Goal: Entertainment & Leisure: Consume media (video, audio)

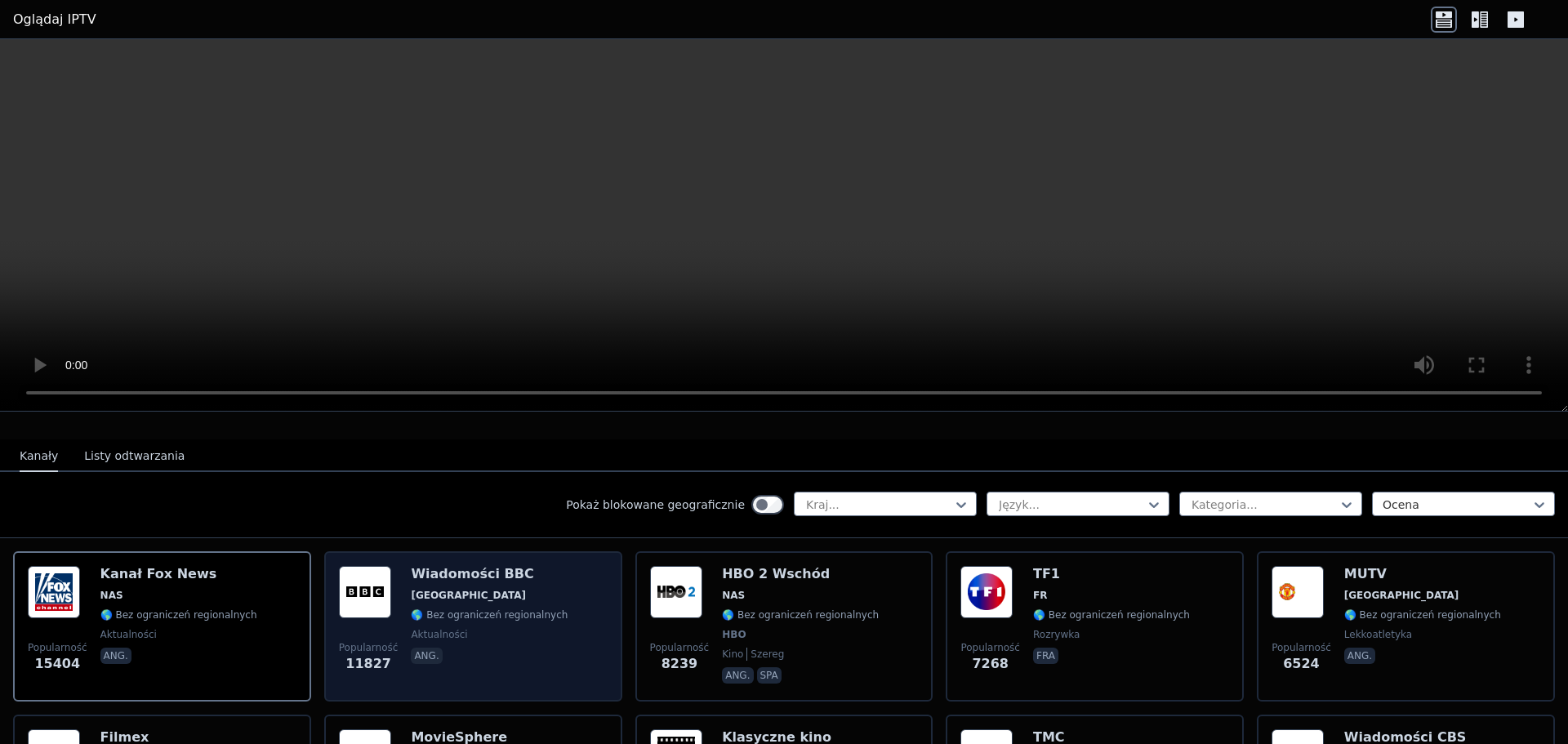
scroll to position [164, 0]
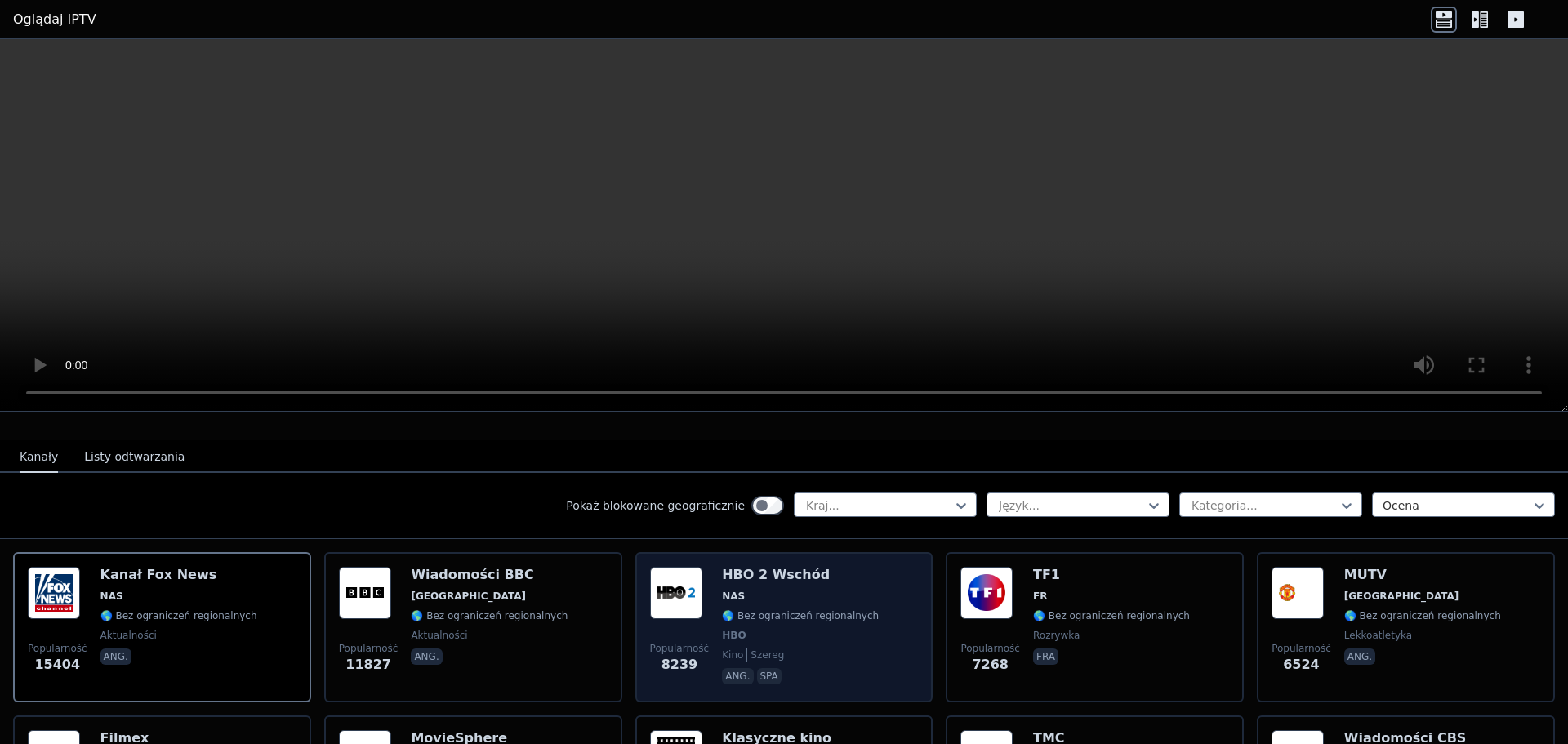
click at [691, 585] on img at bounding box center [676, 592] width 53 height 53
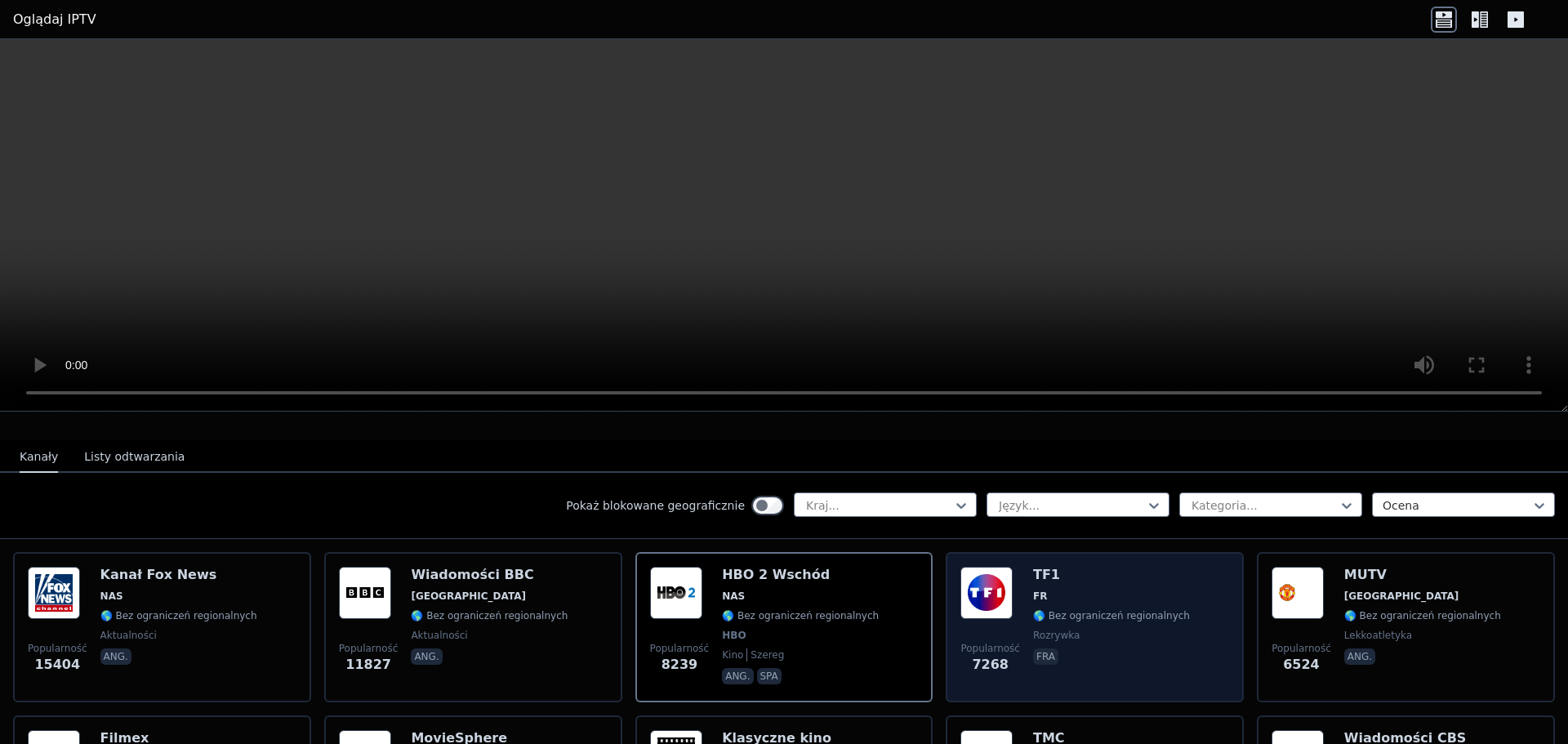
click at [1002, 590] on img at bounding box center [986, 592] width 53 height 53
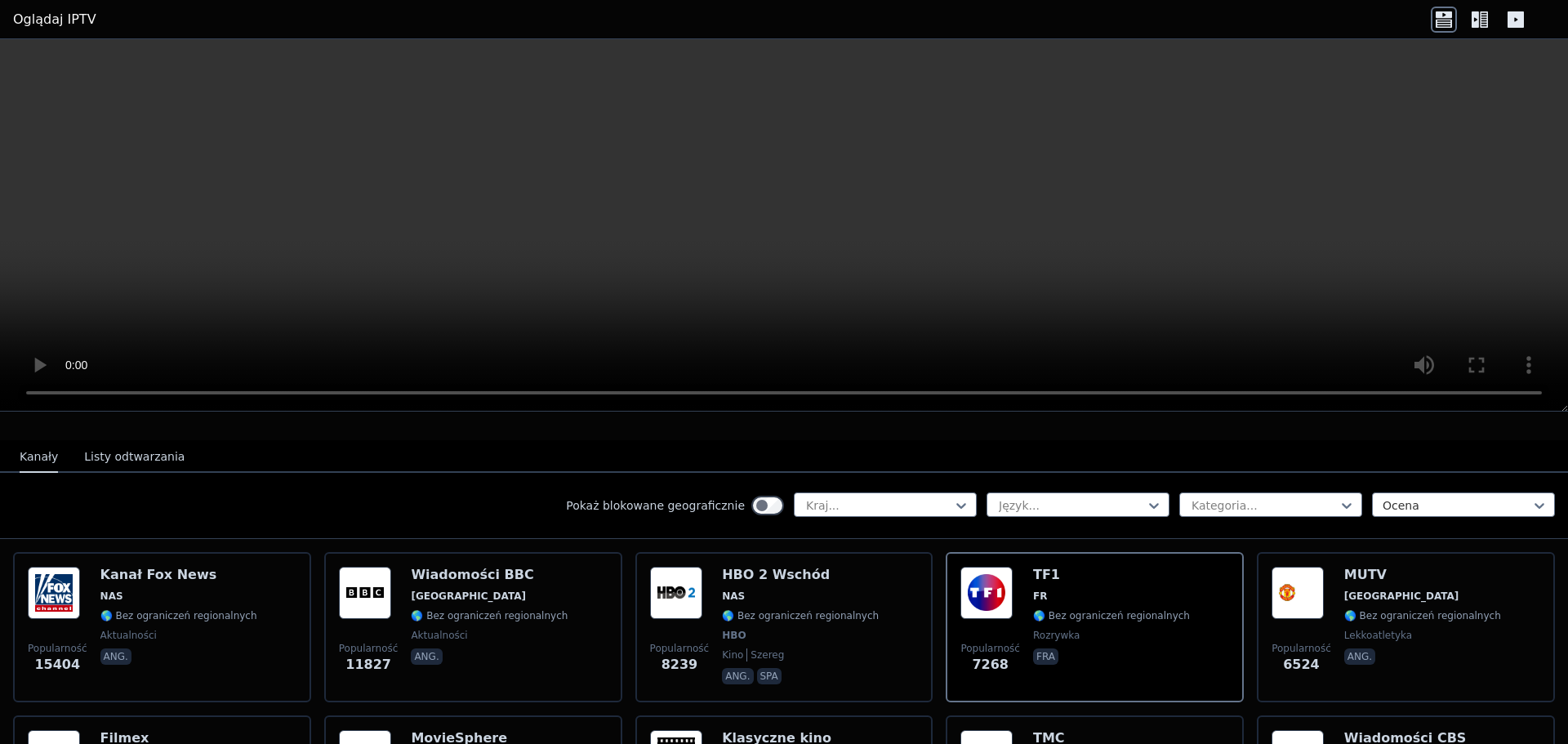
click at [1271, 325] on video at bounding box center [784, 224] width 1568 height 372
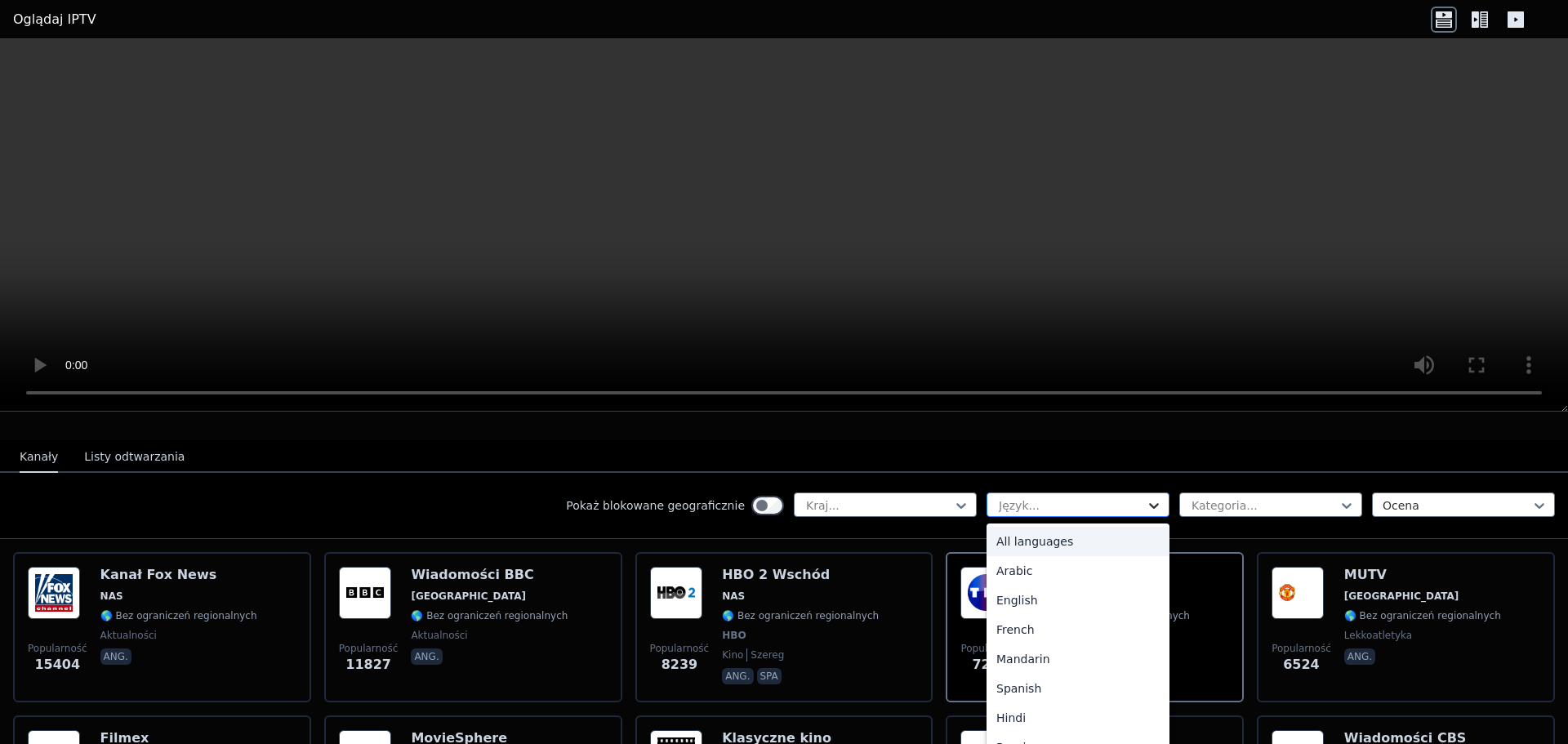
click at [1145, 497] on icon at bounding box center [1153, 505] width 16 height 16
click at [1025, 593] on font "angielski" at bounding box center [1021, 599] width 51 height 13
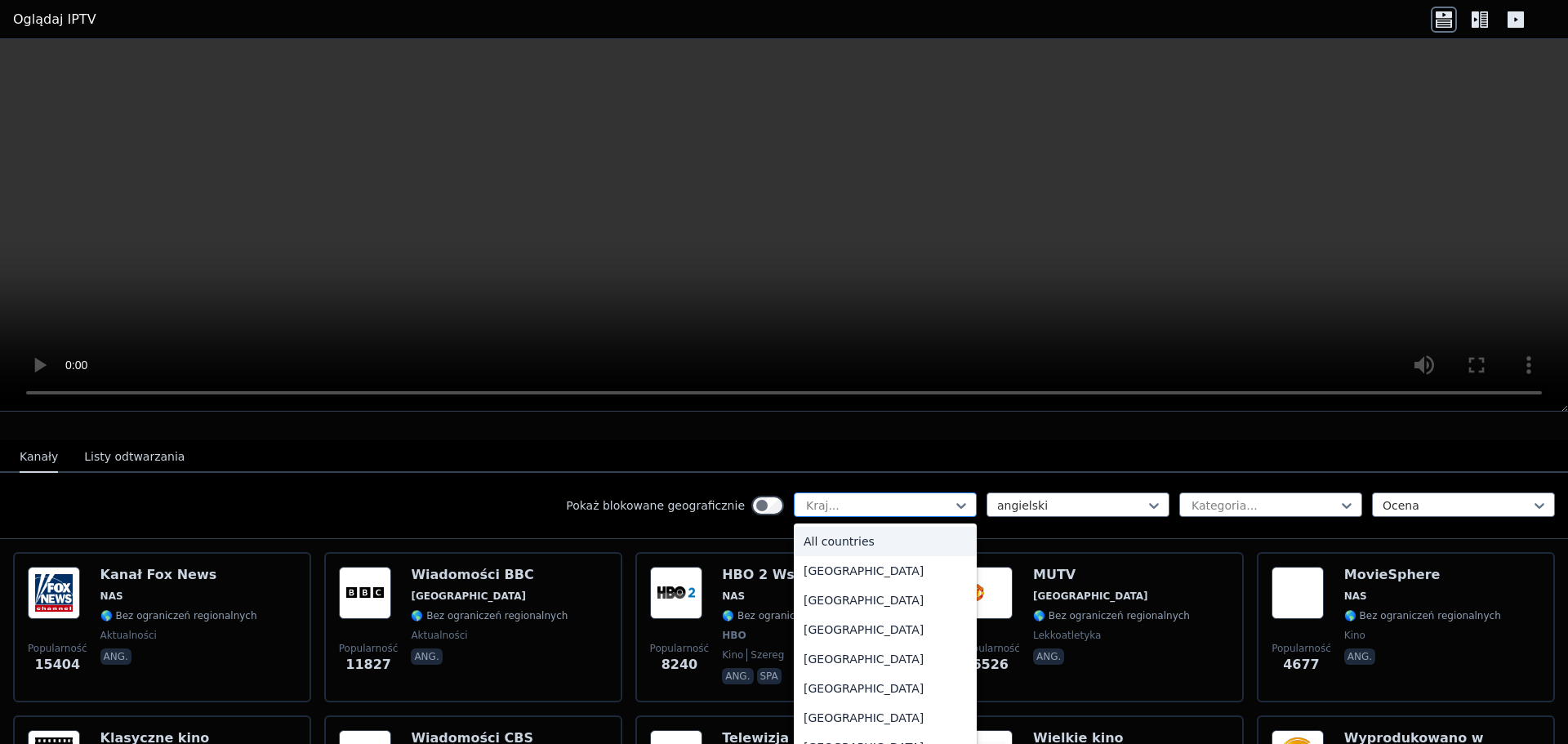
click at [924, 497] on div at bounding box center [878, 505] width 149 height 16
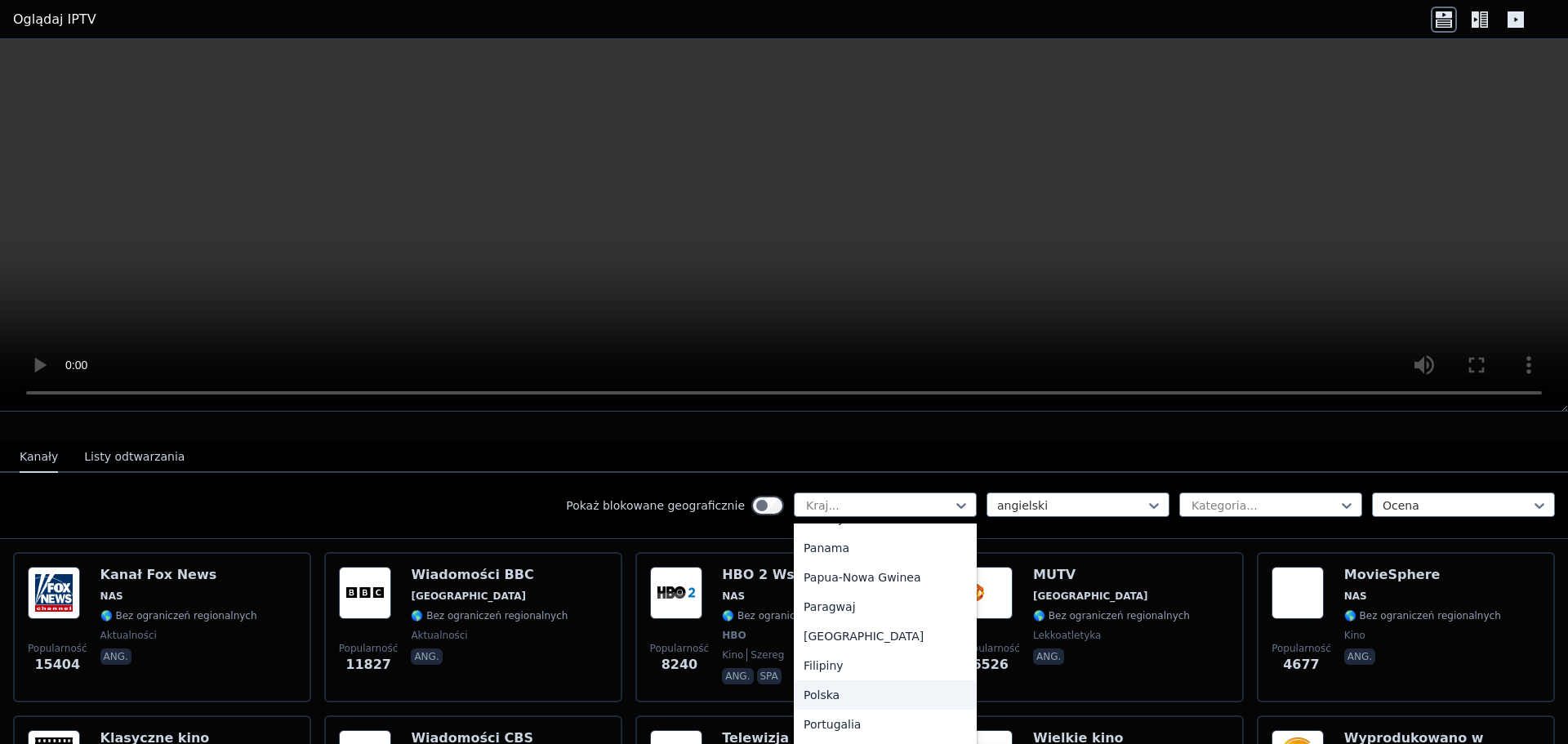
click at [854, 680] on div "Polska" at bounding box center [885, 694] width 183 height 30
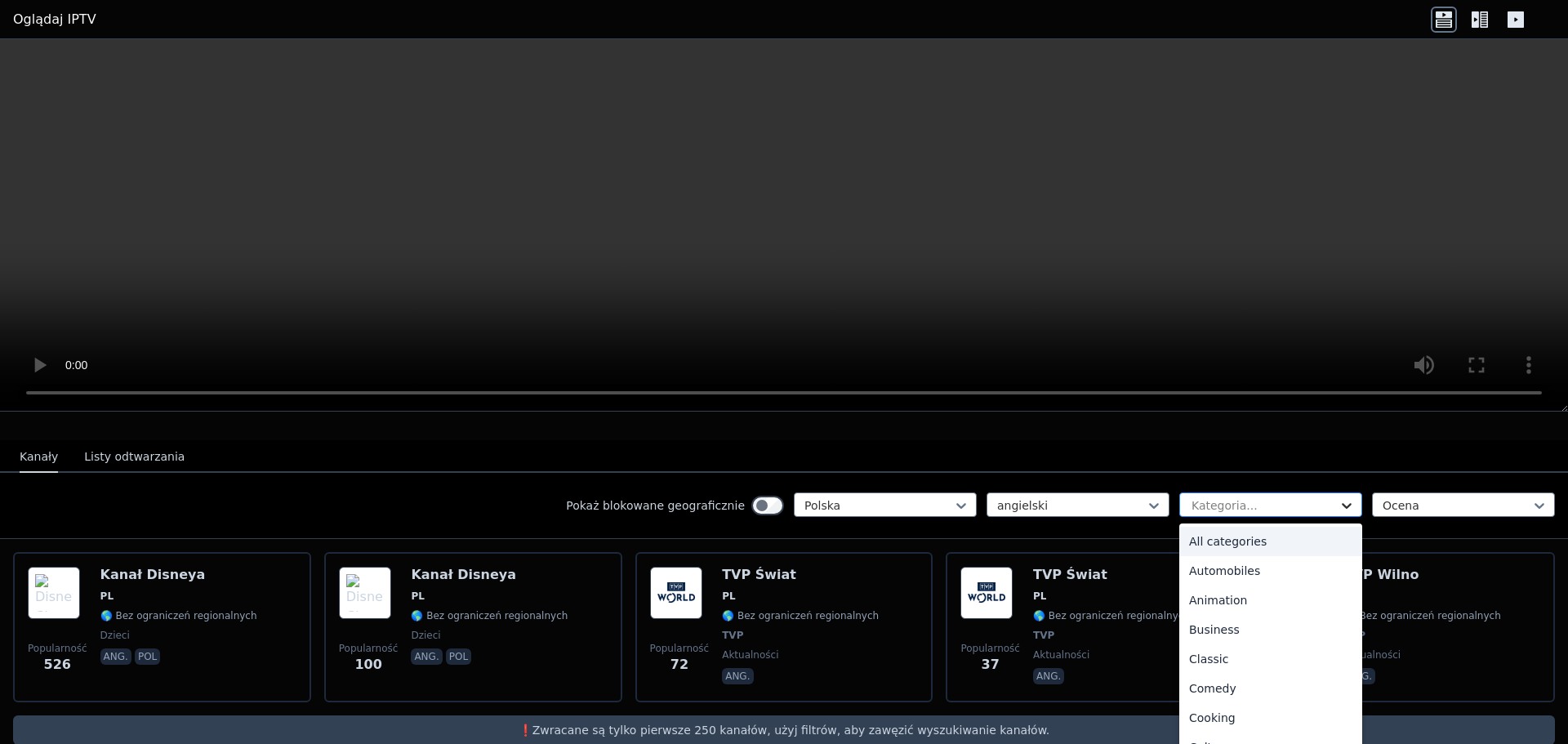
click at [1339, 497] on icon at bounding box center [1347, 505] width 16 height 16
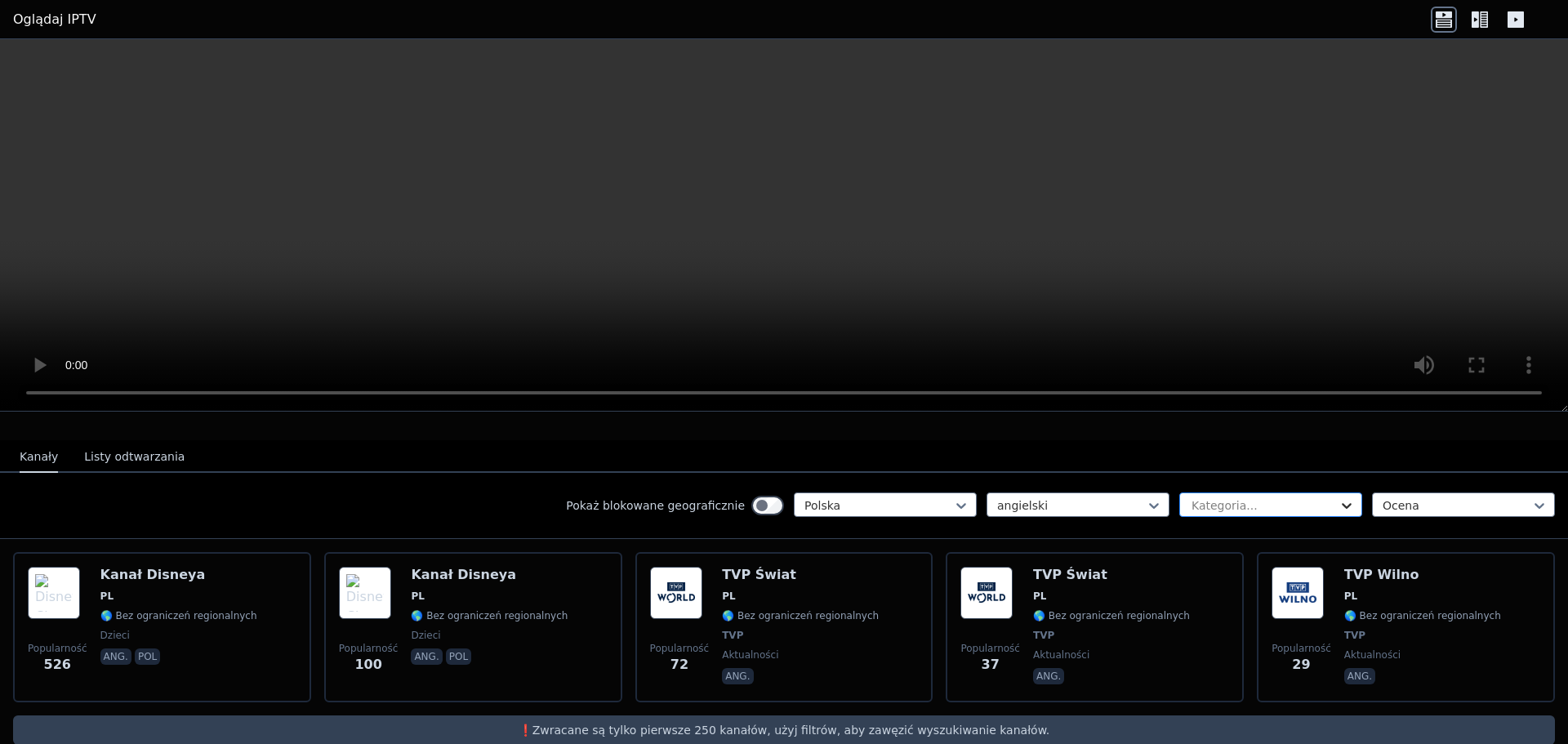
click at [1339, 497] on icon at bounding box center [1347, 505] width 16 height 16
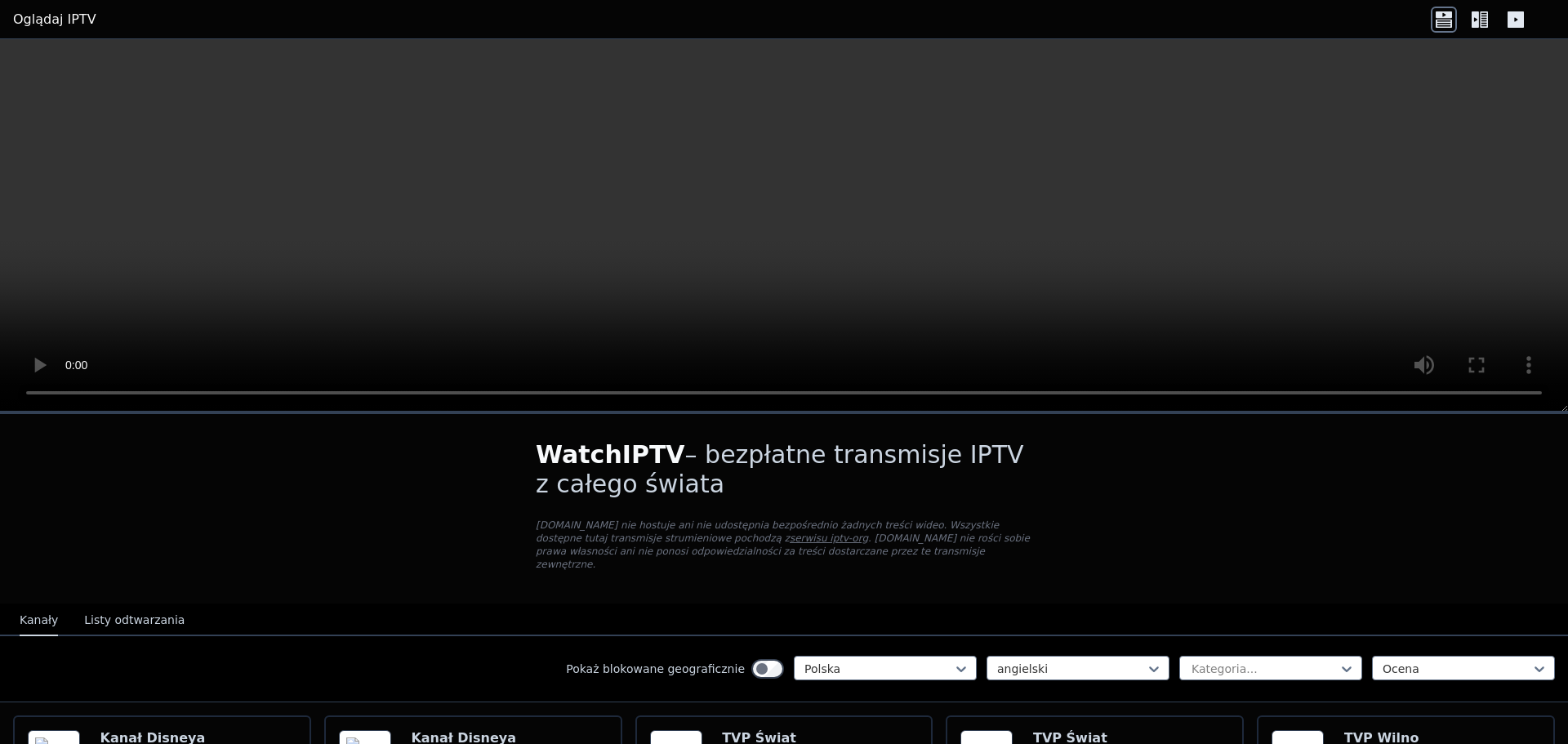
scroll to position [164, 0]
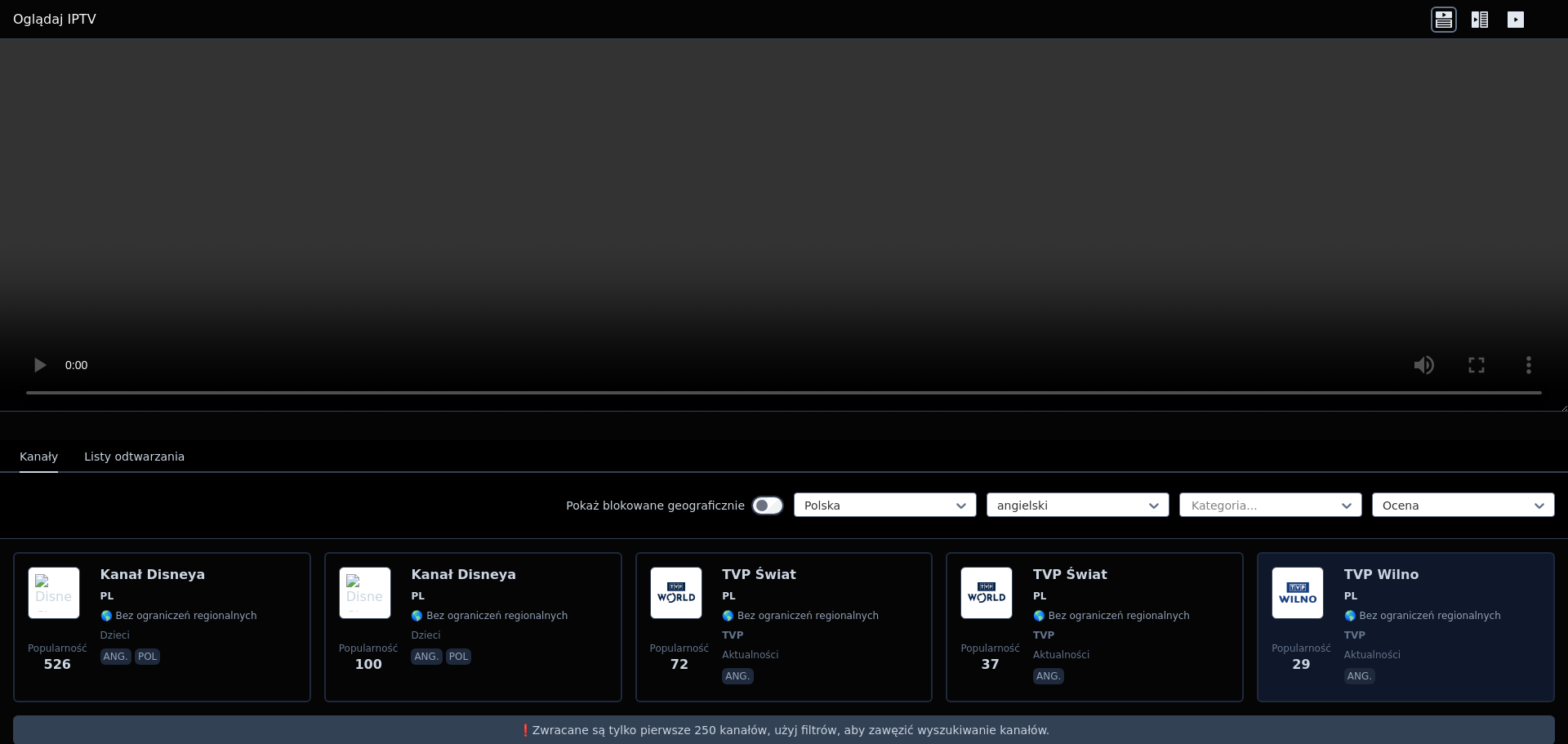
click at [1285, 582] on img at bounding box center [1297, 592] width 53 height 53
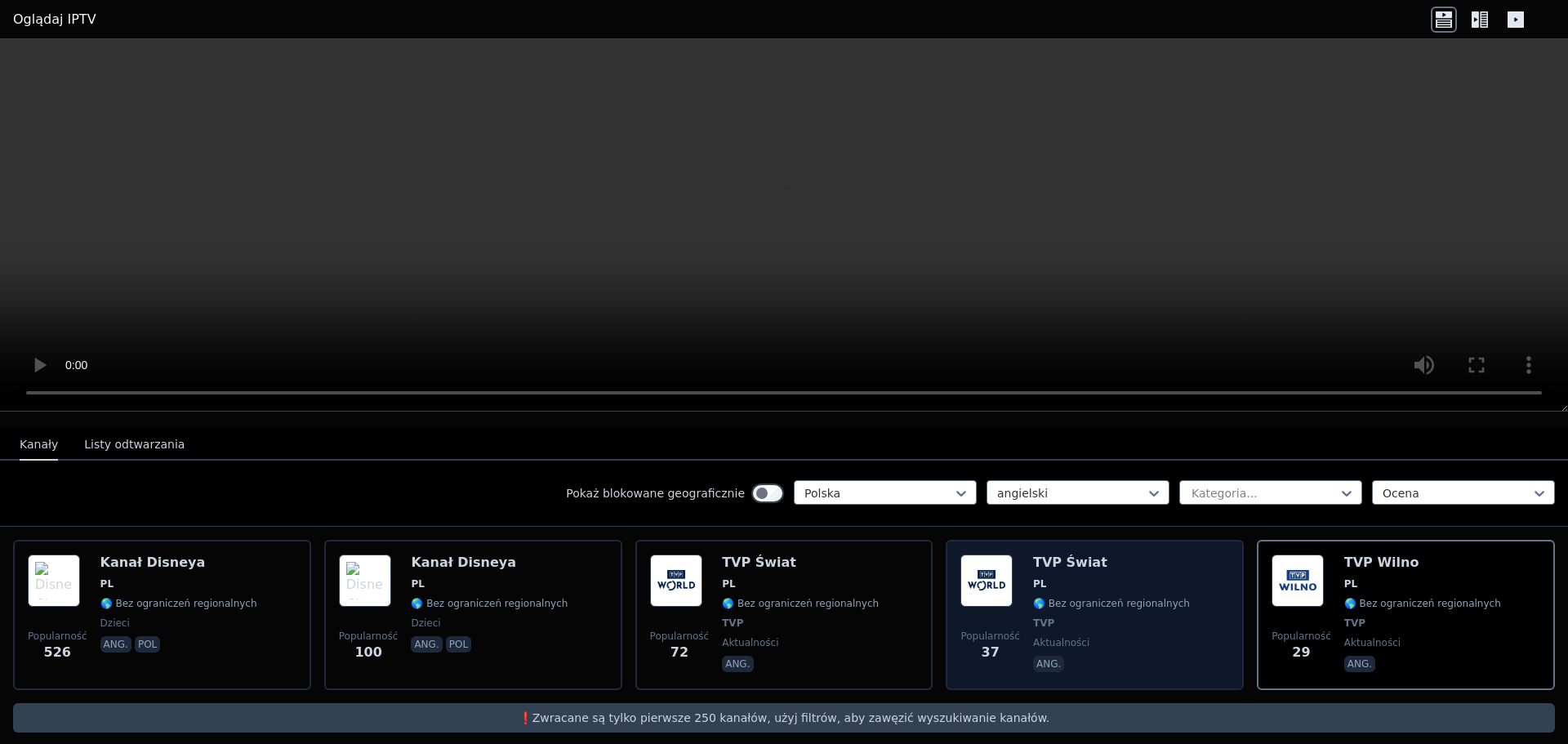
scroll to position [177, 0]
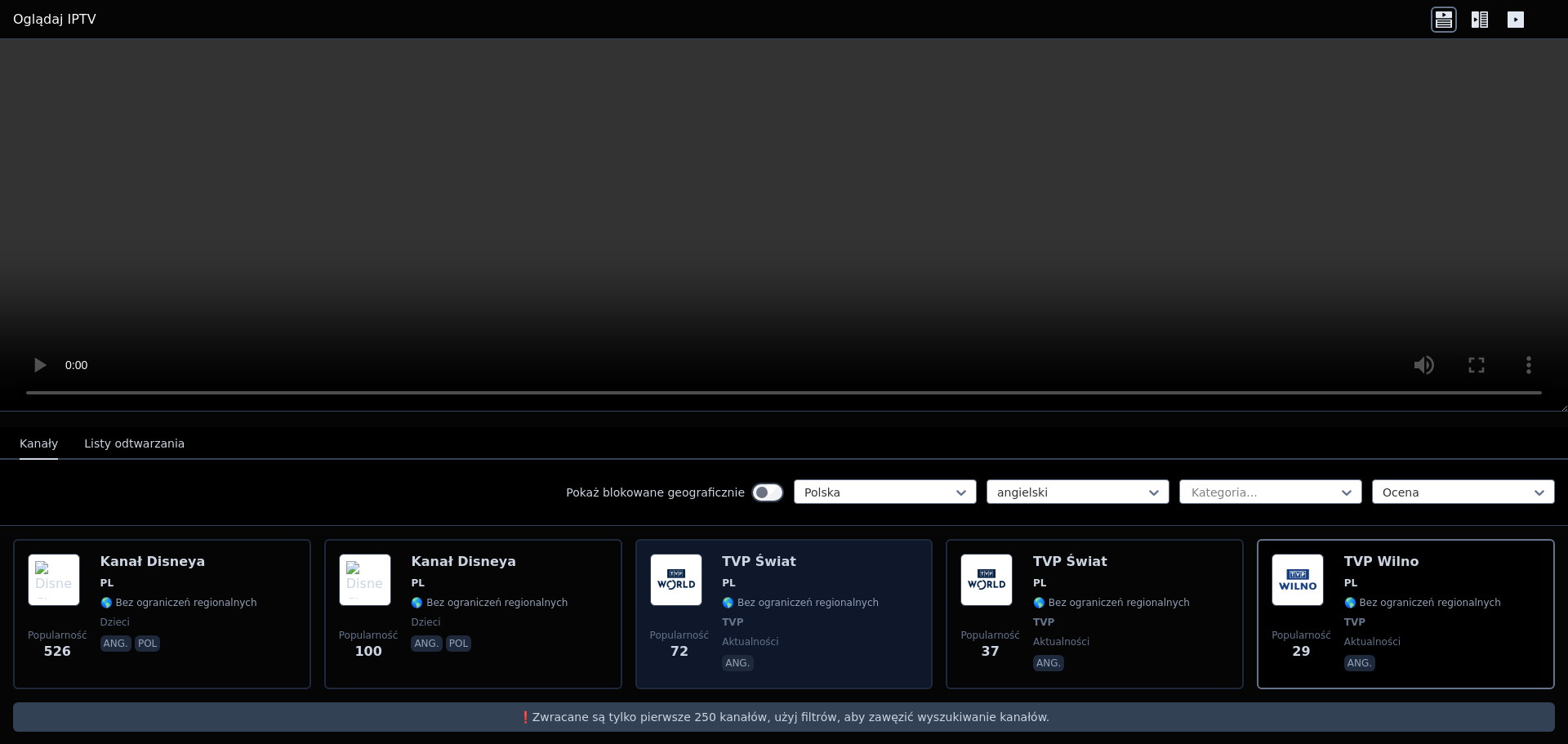
click at [752, 576] on span "PL" at bounding box center [800, 582] width 157 height 13
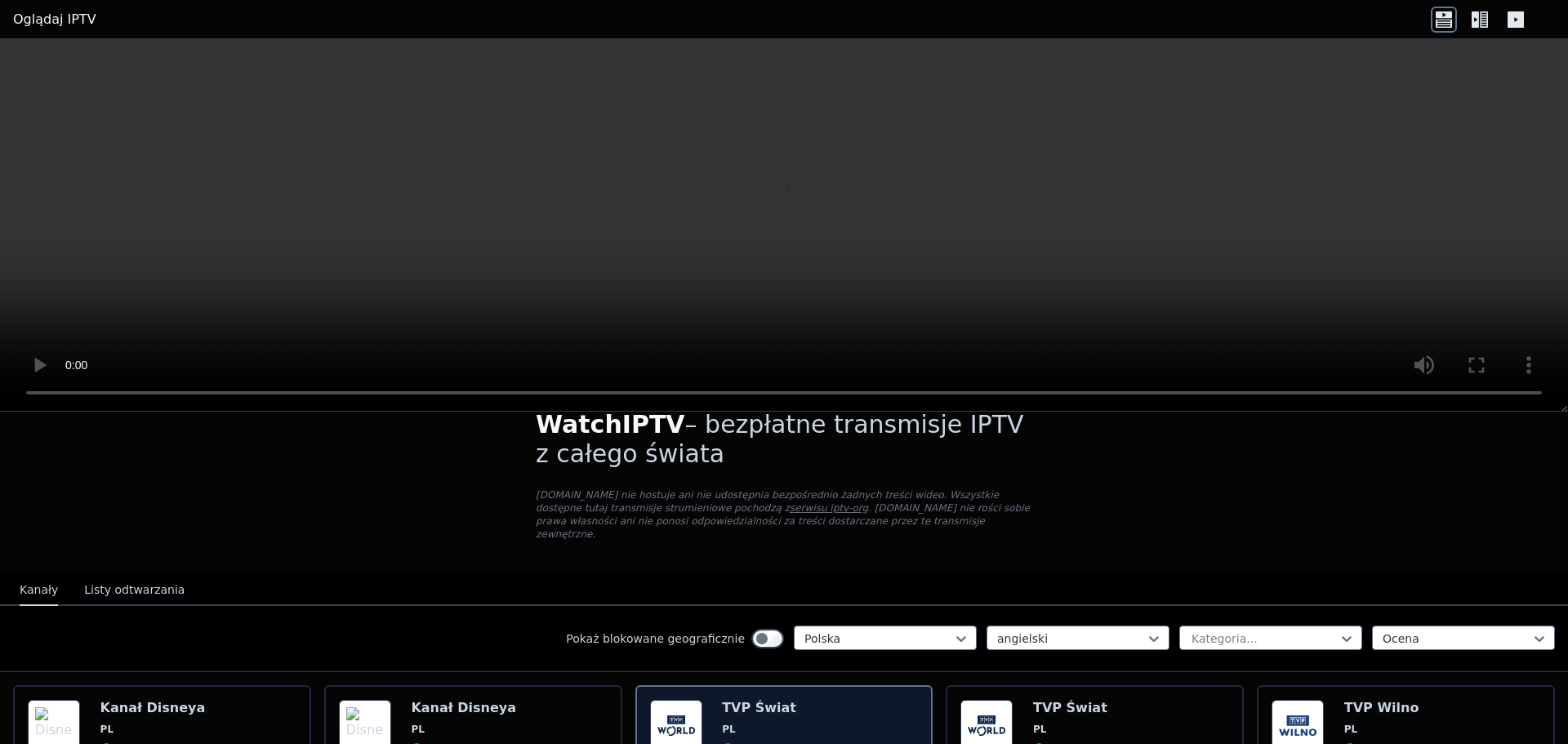
scroll to position [0, 0]
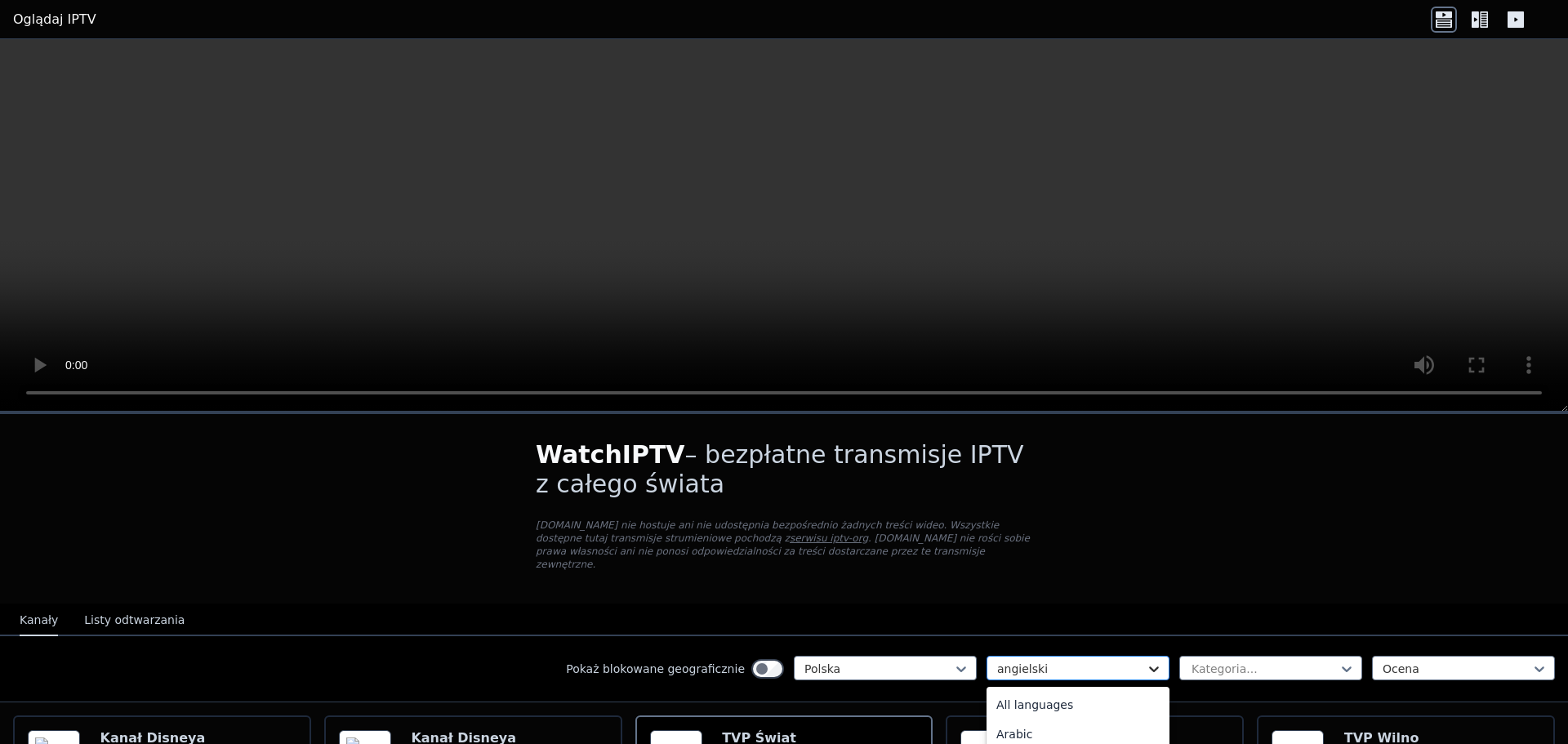
click at [1145, 661] on icon at bounding box center [1153, 669] width 16 height 16
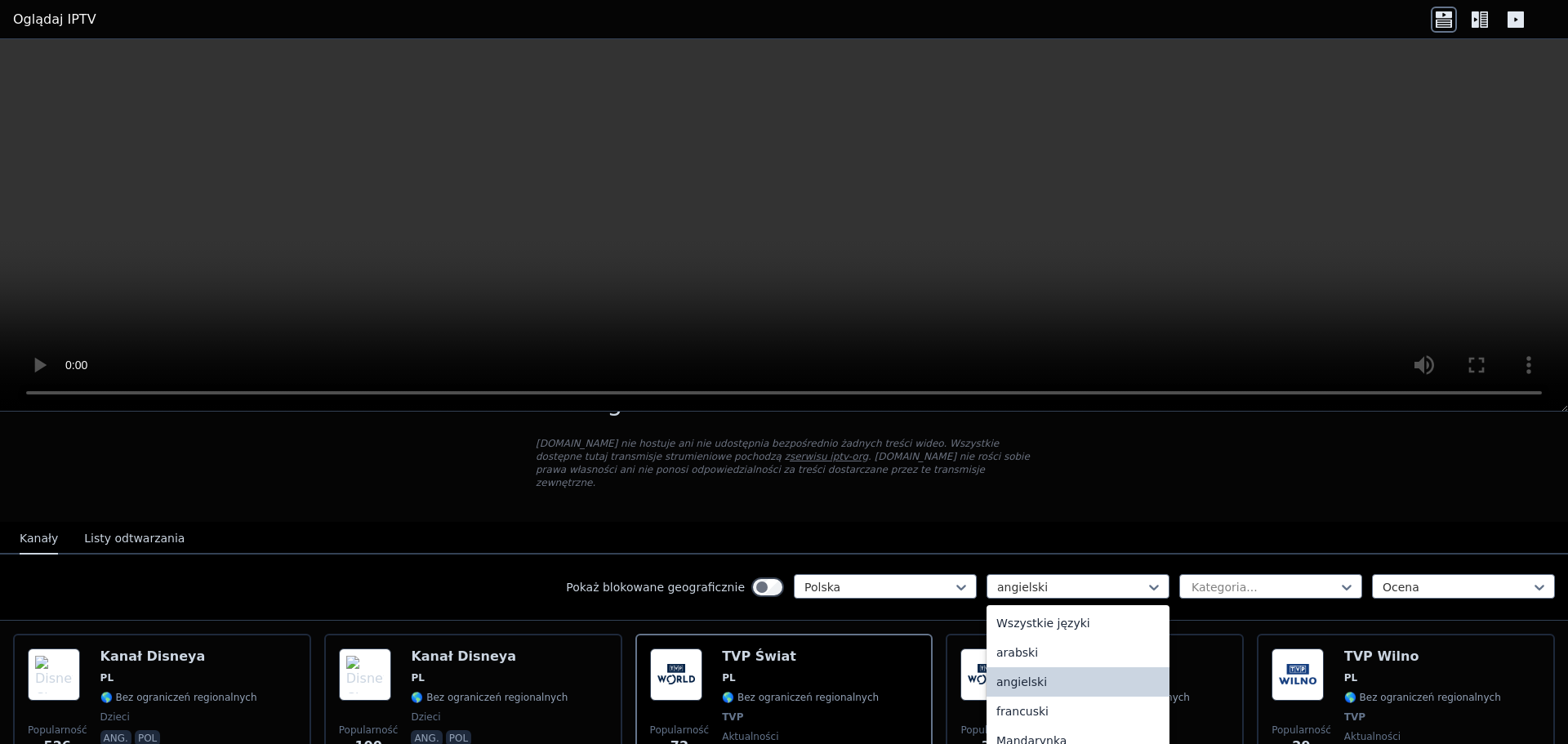
click at [1062, 667] on div "angielski" at bounding box center [1078, 682] width 183 height 30
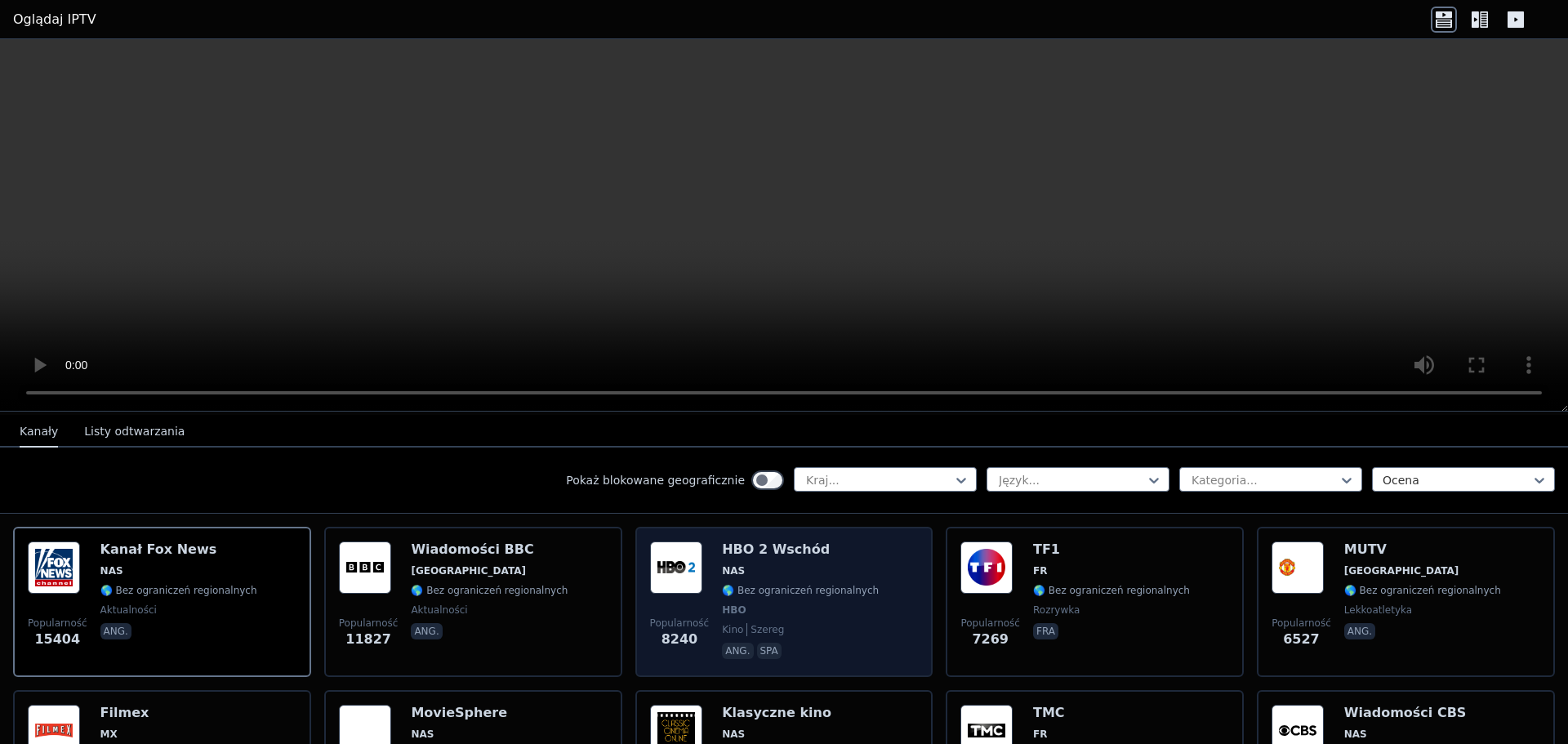
scroll to position [245, 0]
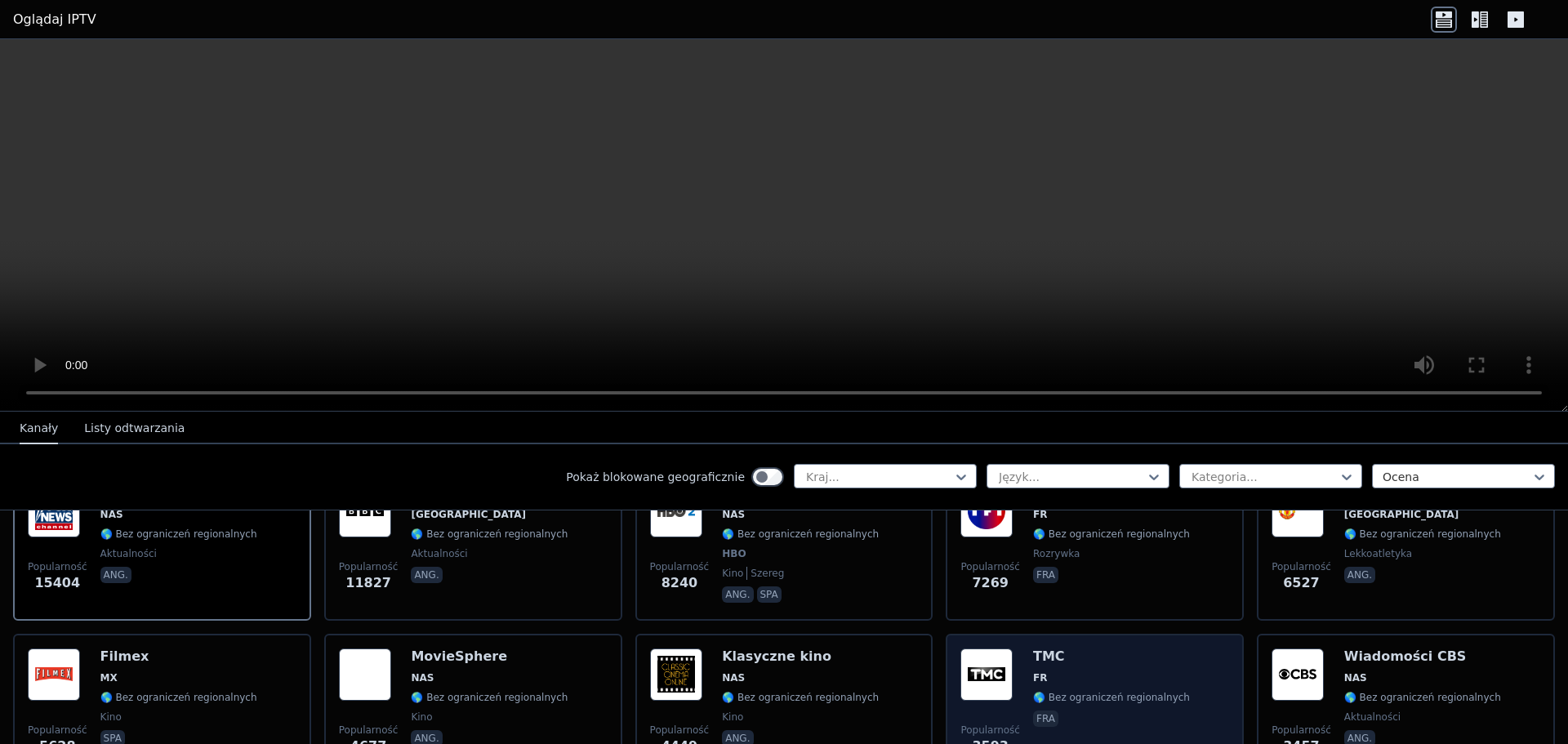
click at [975, 657] on img at bounding box center [986, 674] width 53 height 53
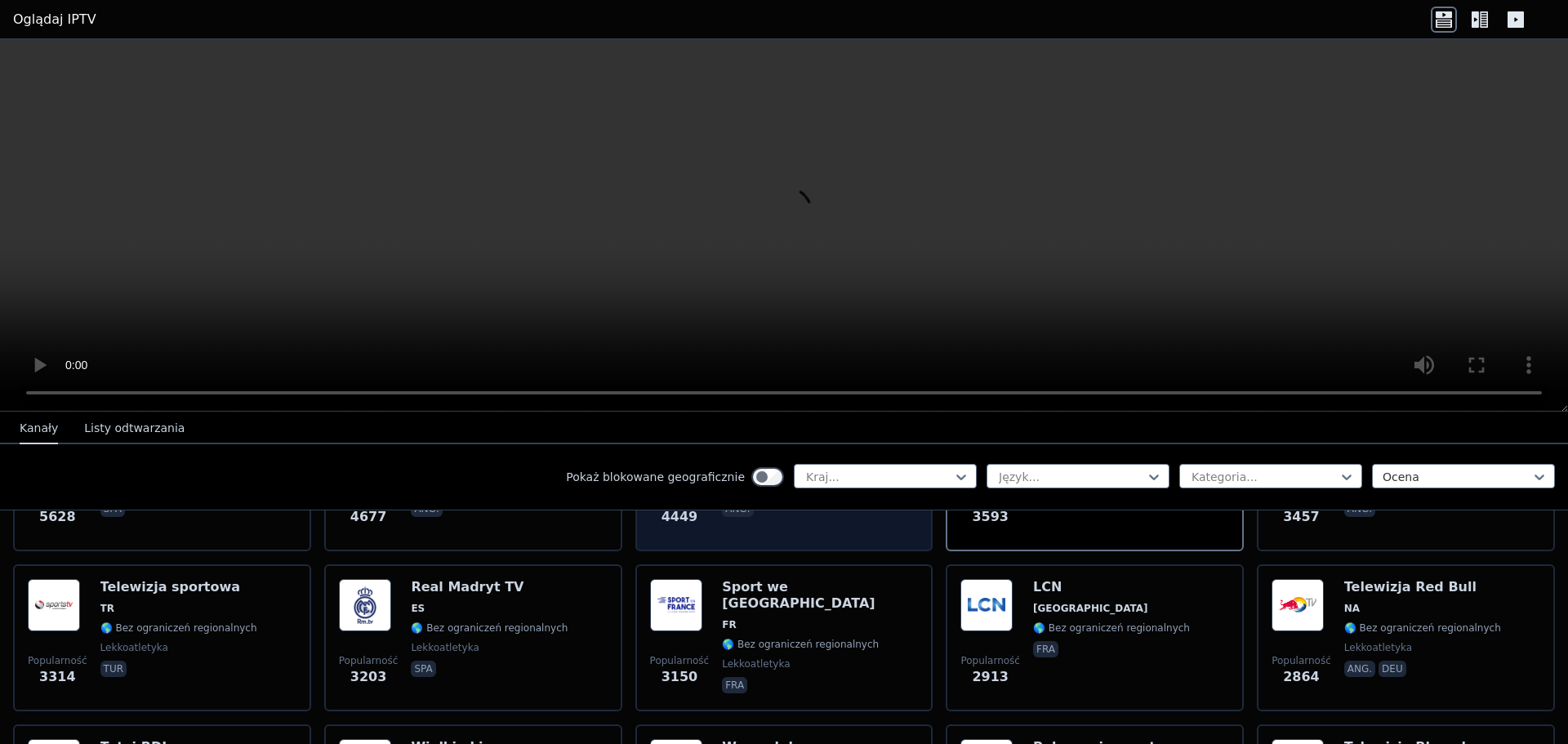
scroll to position [490, 0]
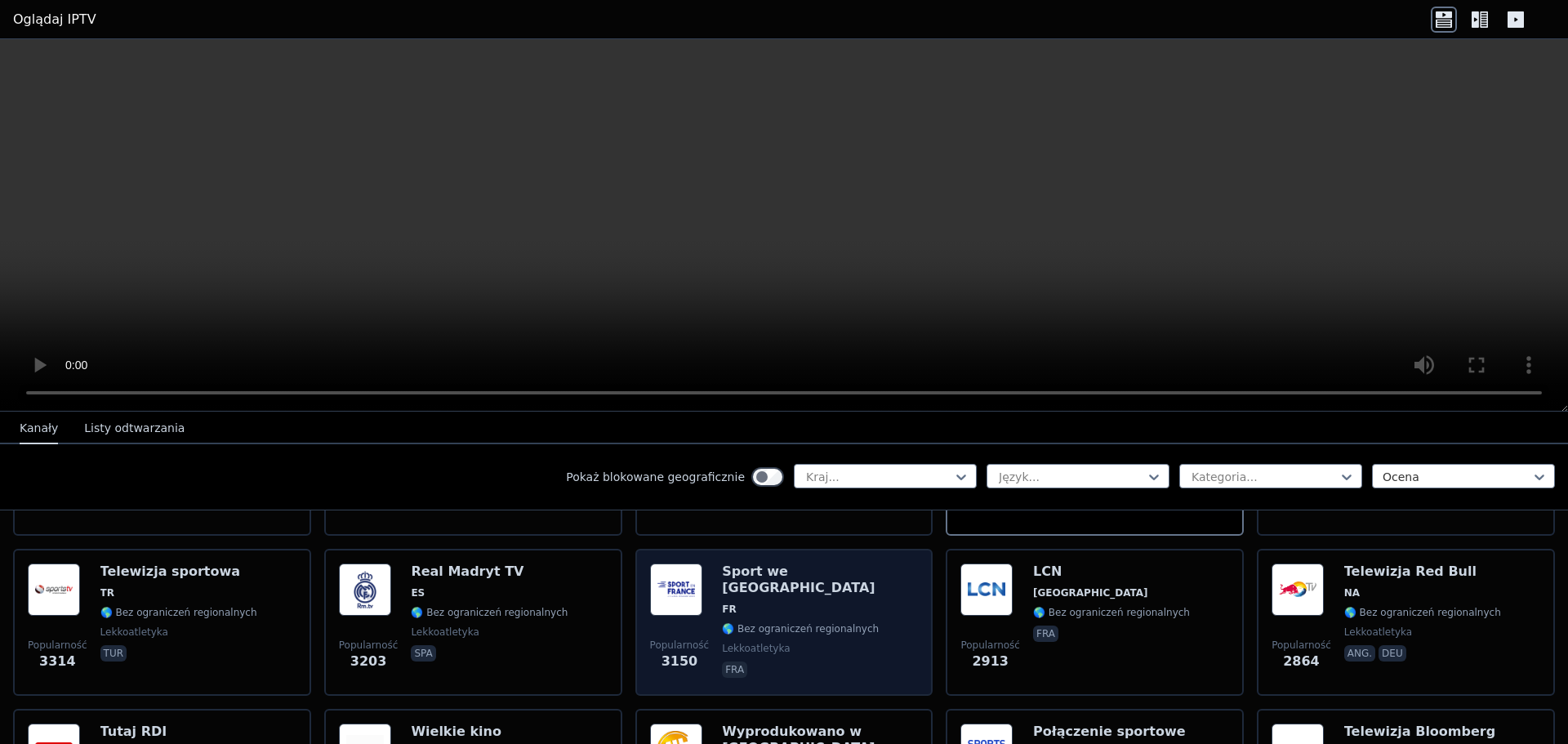
click at [689, 585] on img at bounding box center [676, 589] width 53 height 53
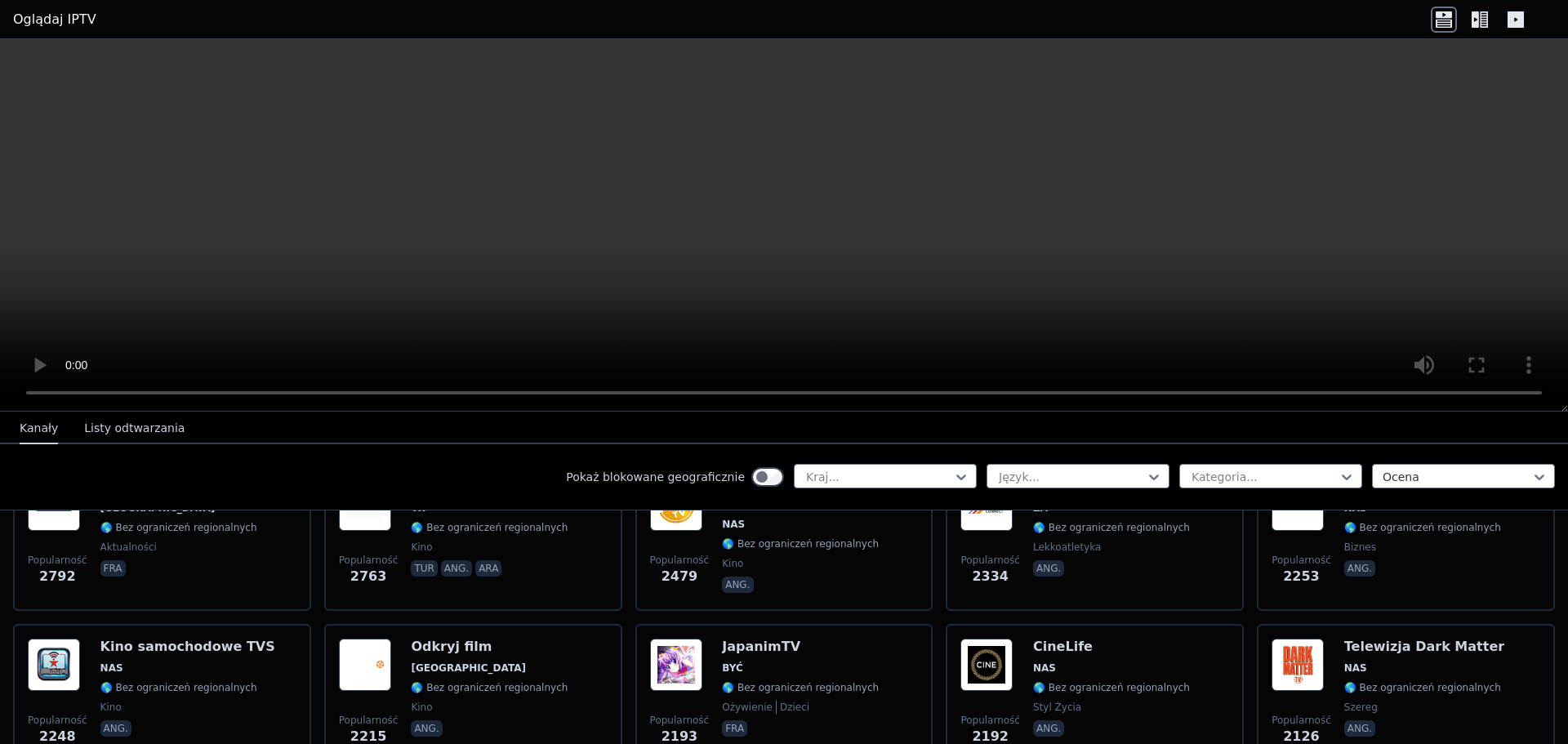
scroll to position [816, 0]
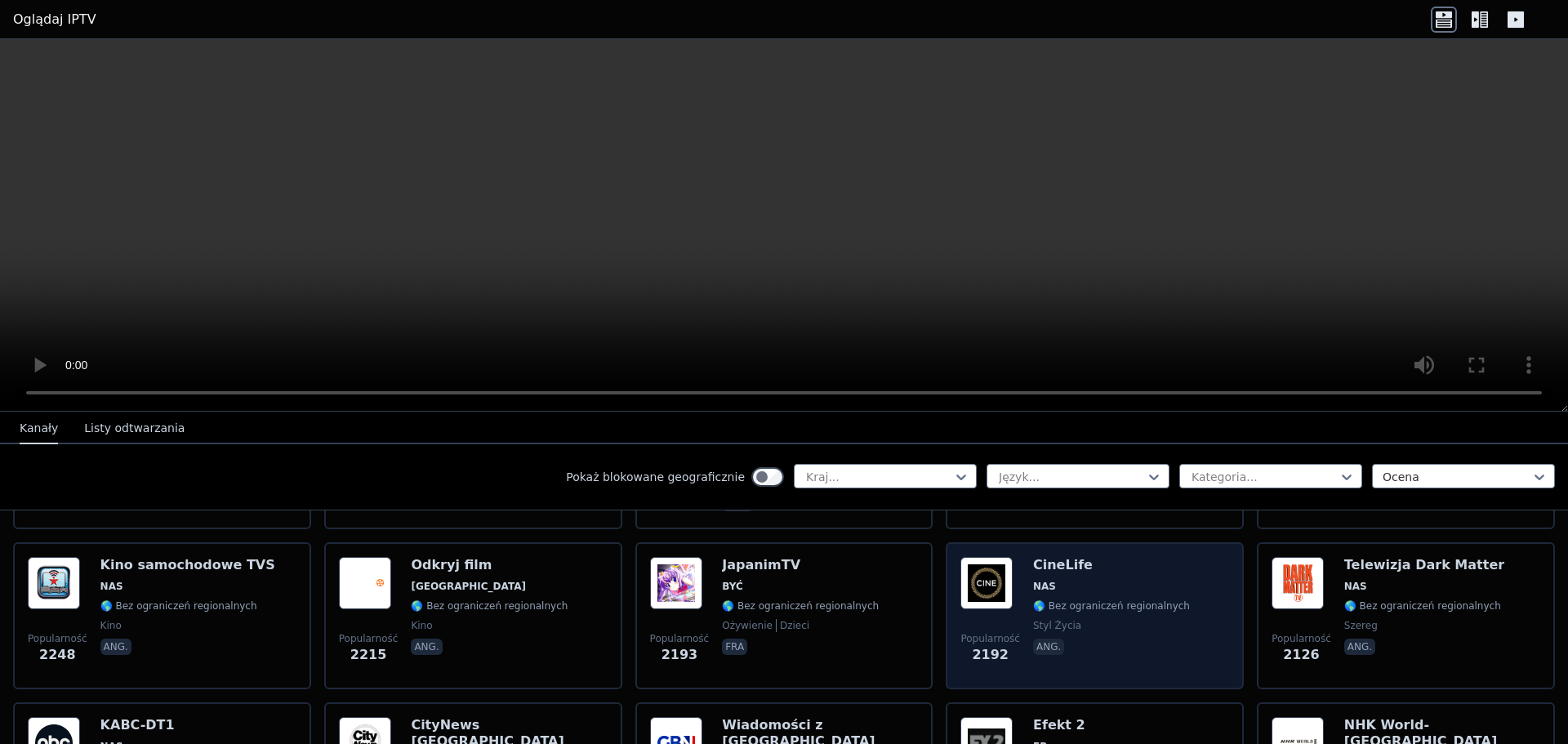
click at [973, 564] on img at bounding box center [986, 582] width 53 height 53
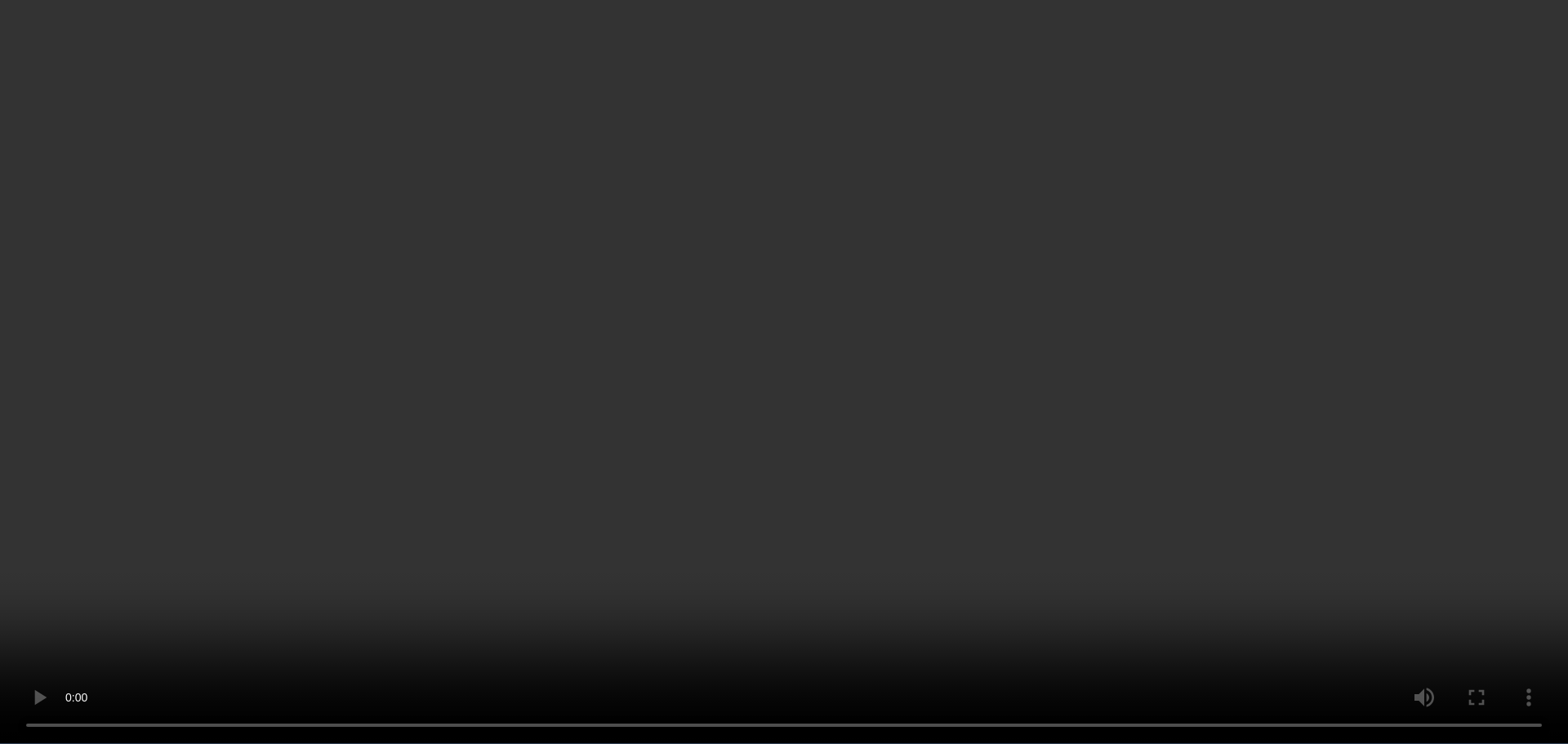
scroll to position [245, 0]
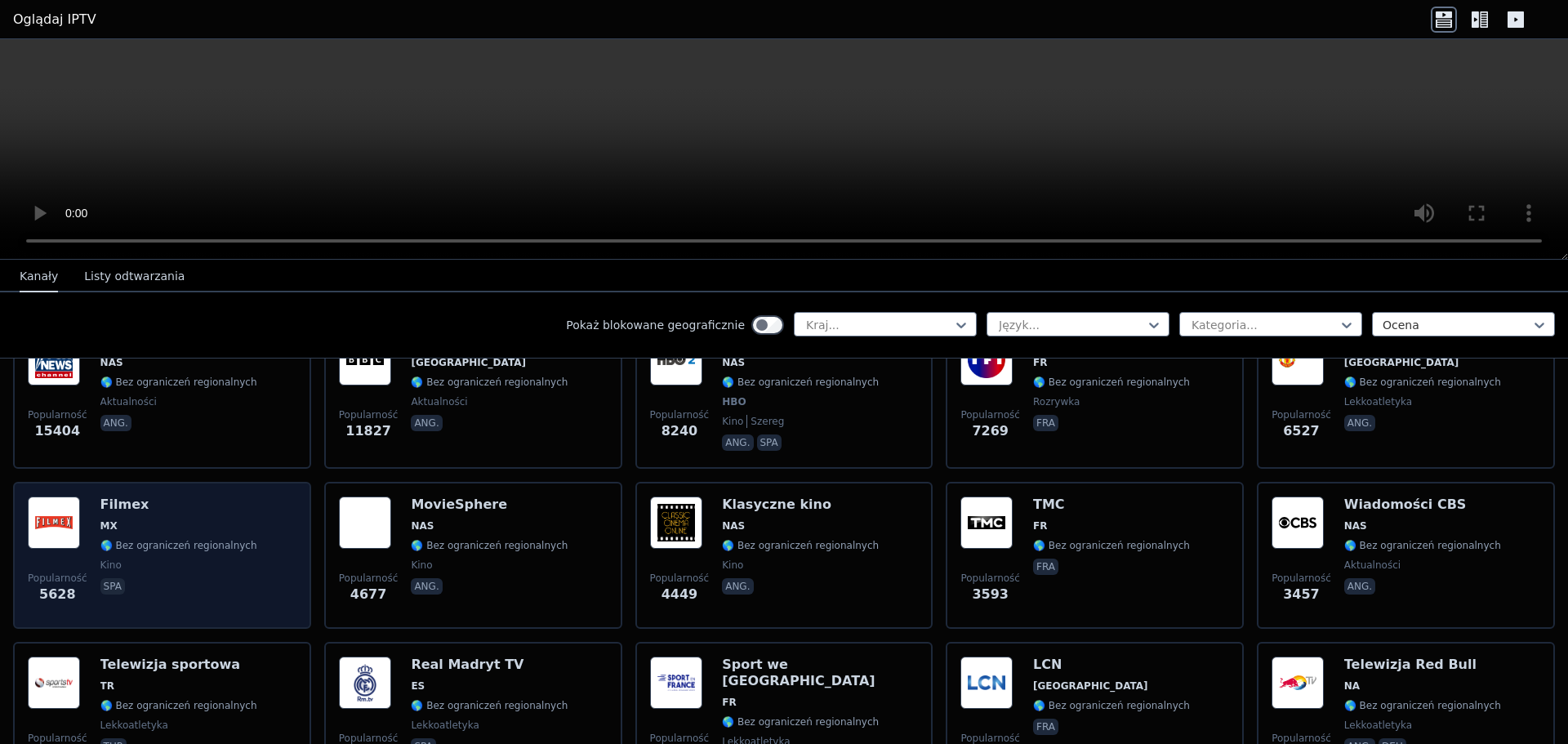
click at [164, 504] on div "Filmex MX 🌎 Bez ograniczeń regionalnych kino spa" at bounding box center [179, 555] width 157 height 117
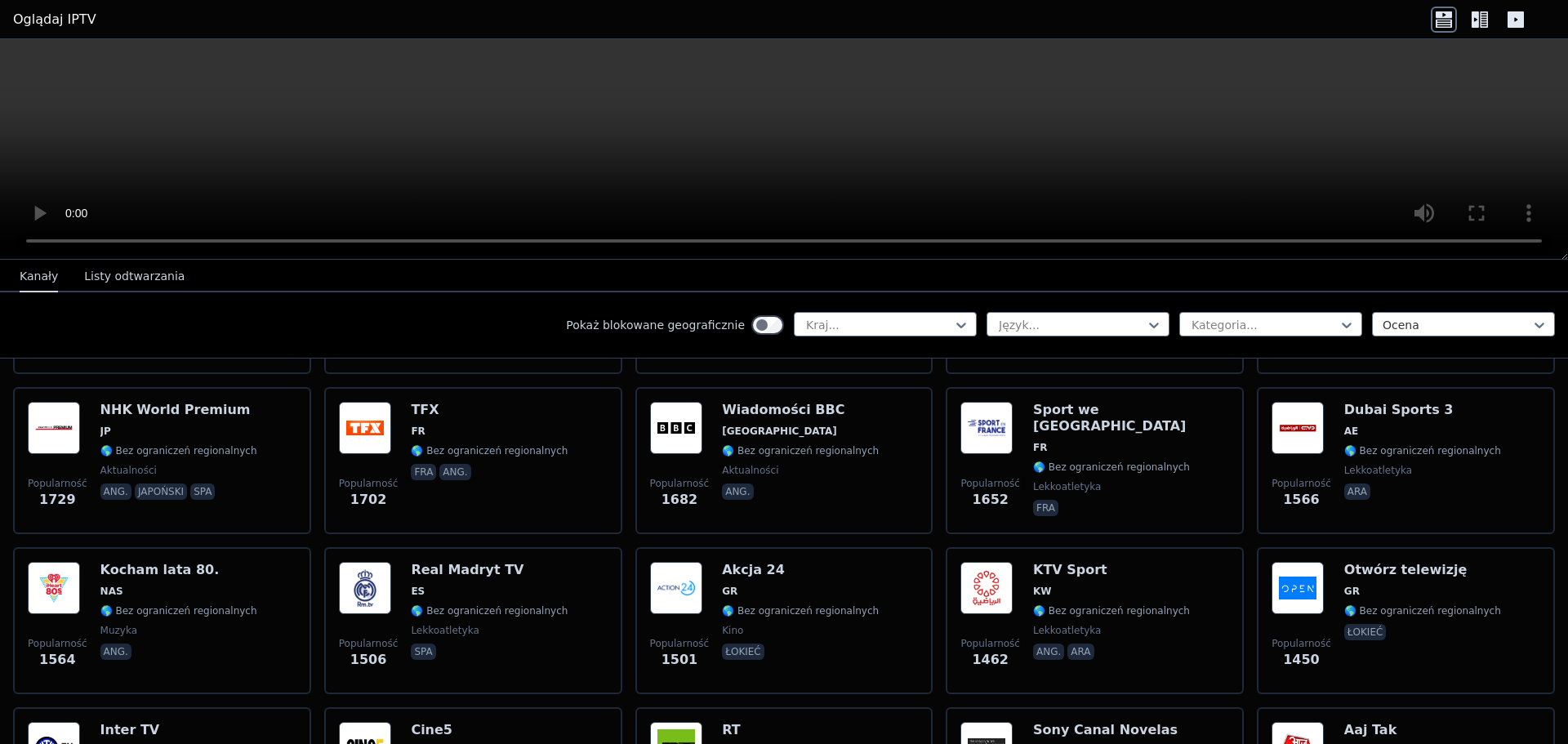
scroll to position [1224, 0]
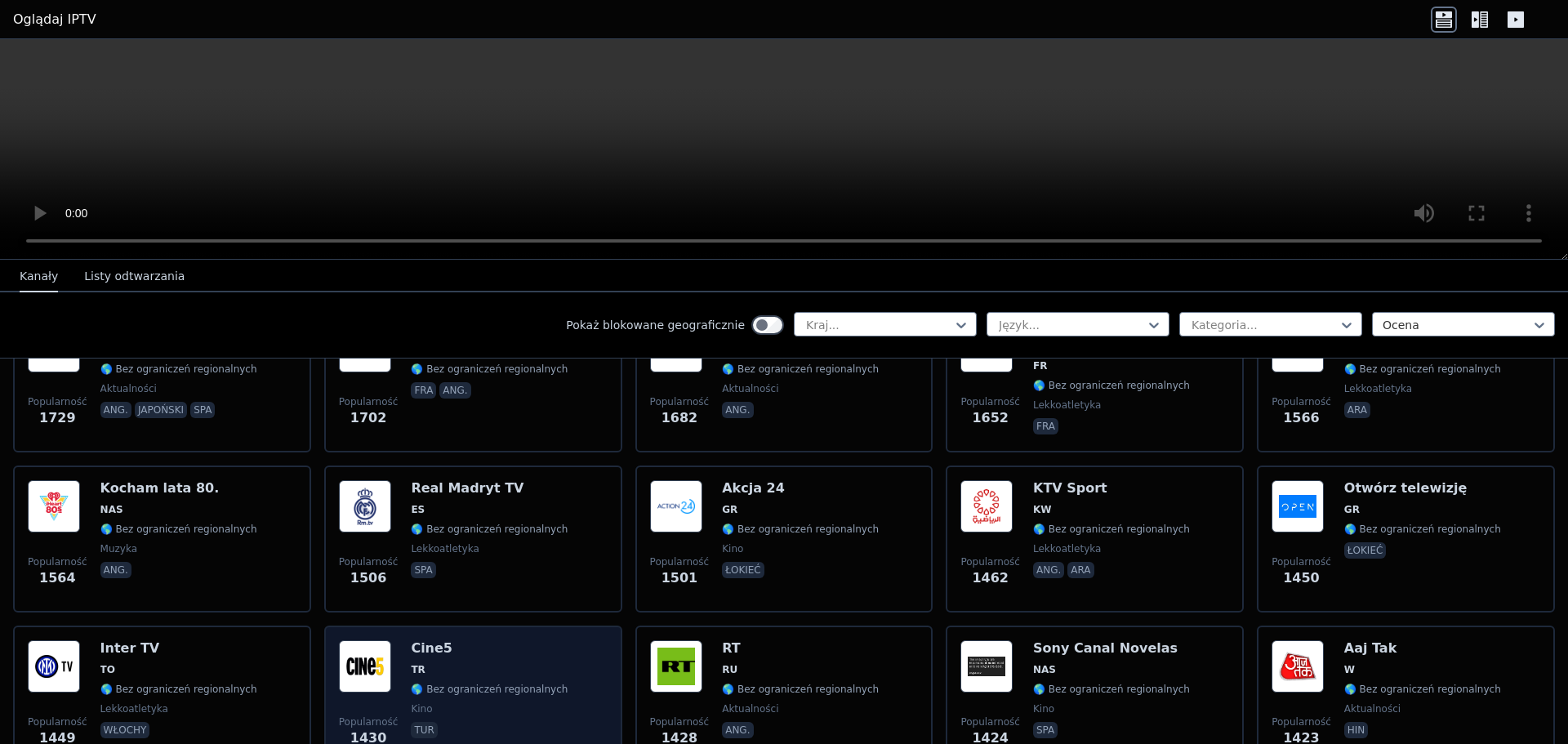
click at [366, 644] on img at bounding box center [364, 666] width 53 height 53
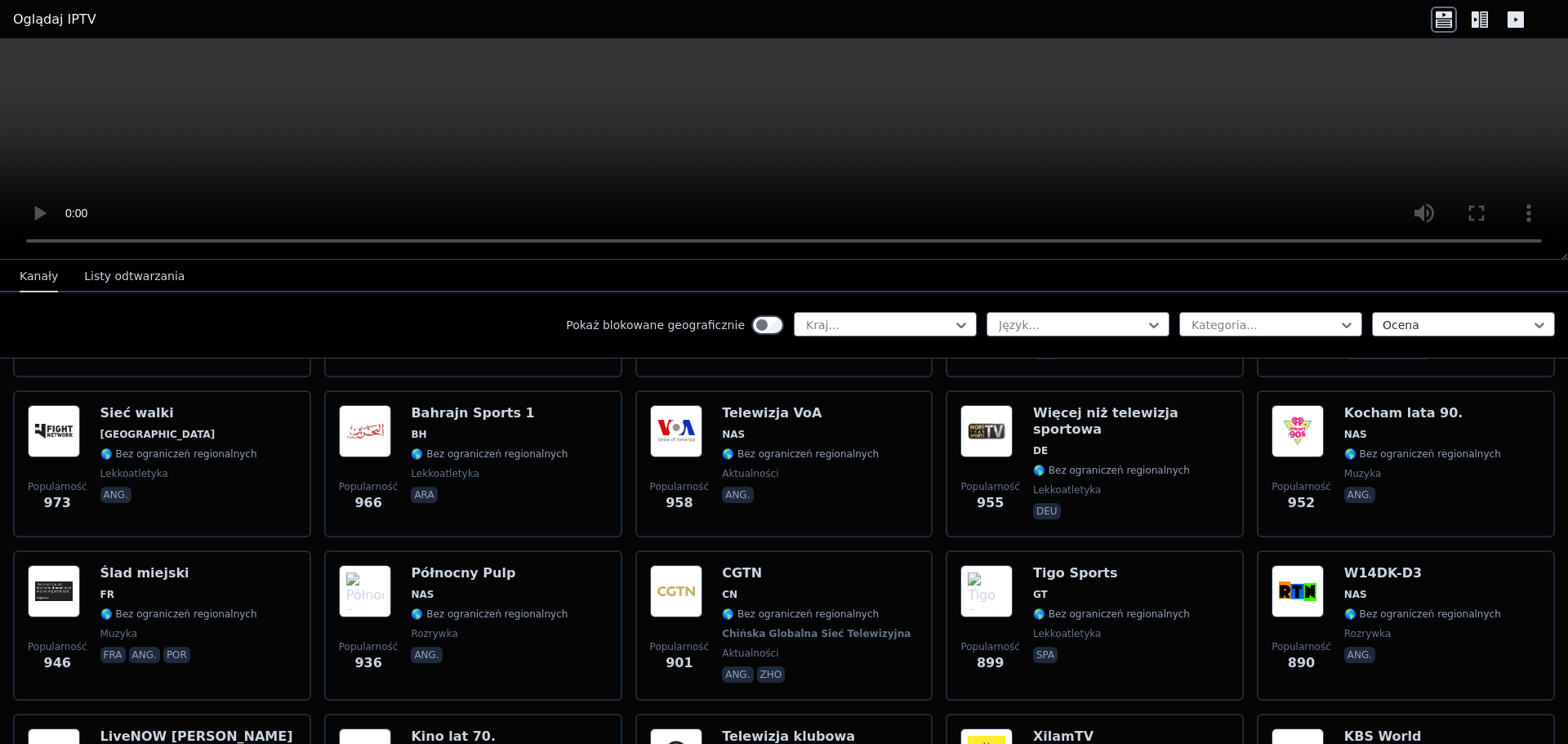
scroll to position [2693, 0]
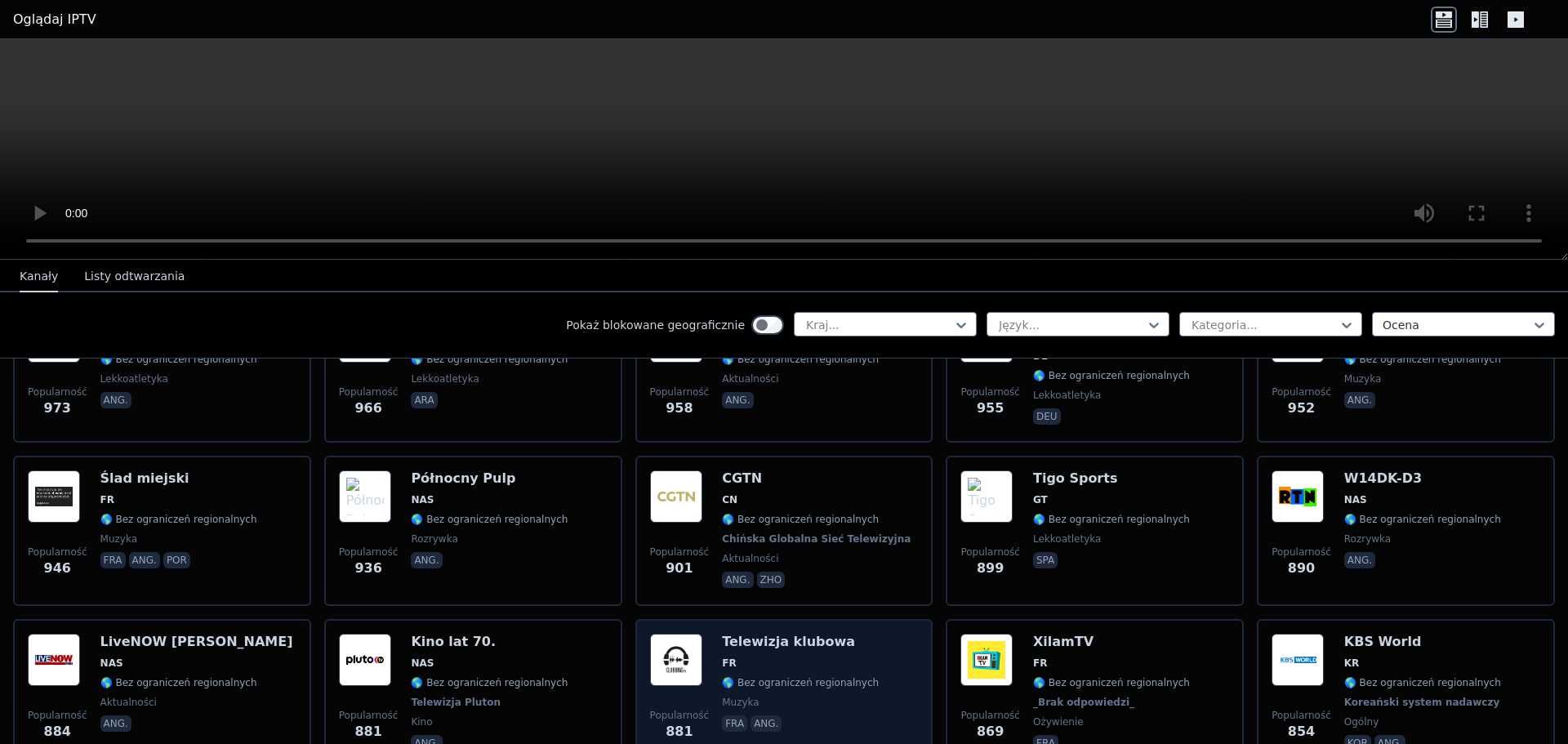
click at [672, 643] on img at bounding box center [676, 659] width 53 height 53
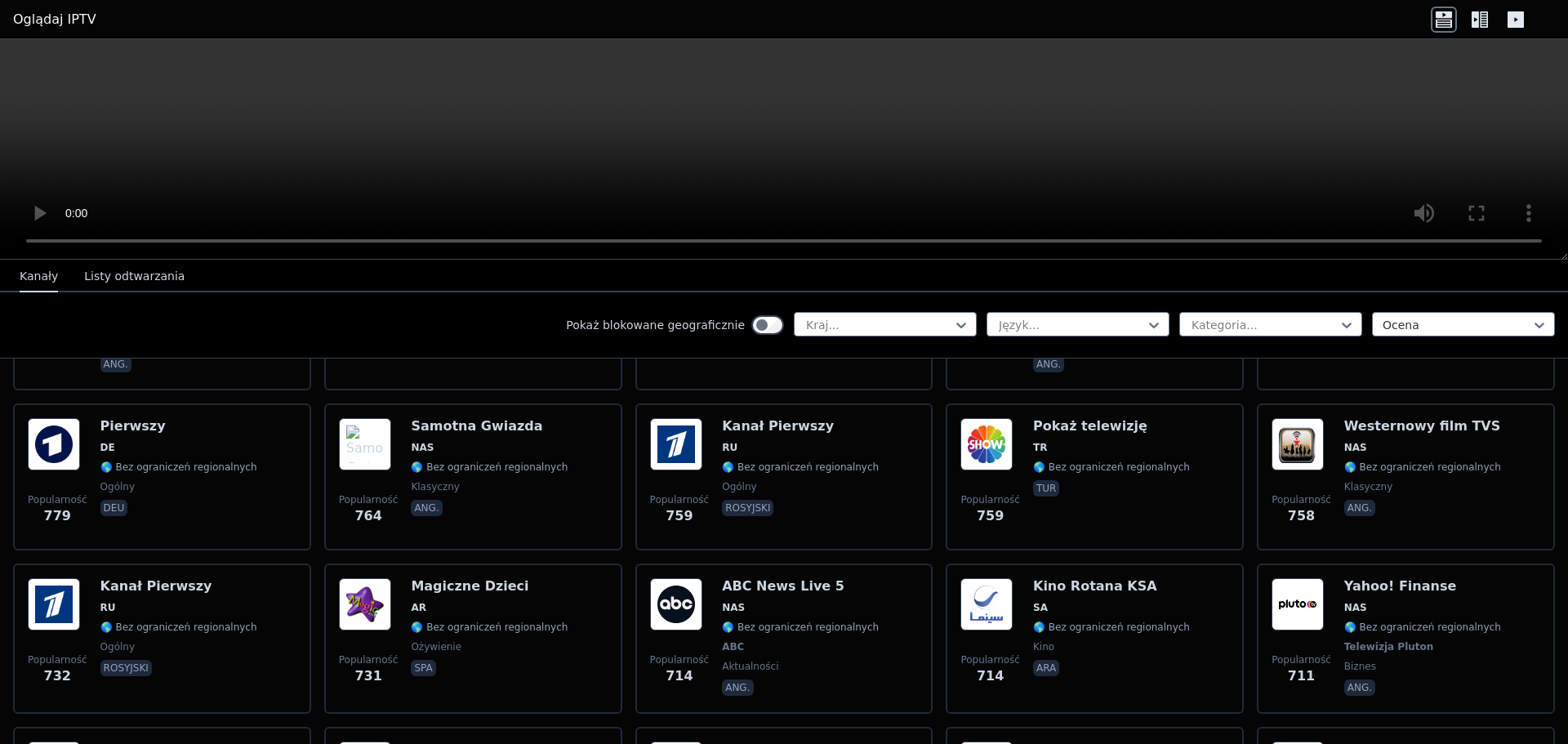
scroll to position [3591, 0]
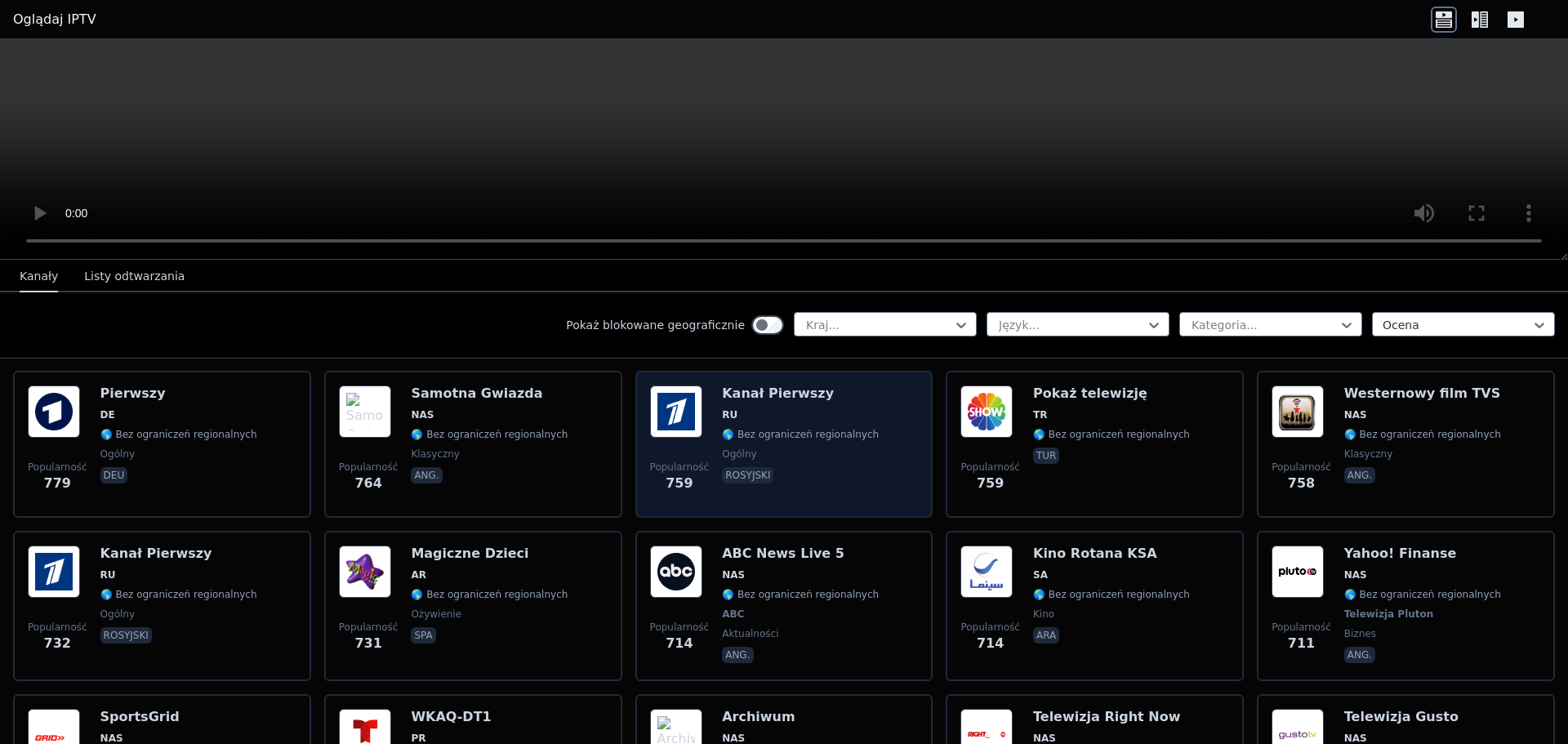
click at [671, 405] on img at bounding box center [676, 411] width 53 height 53
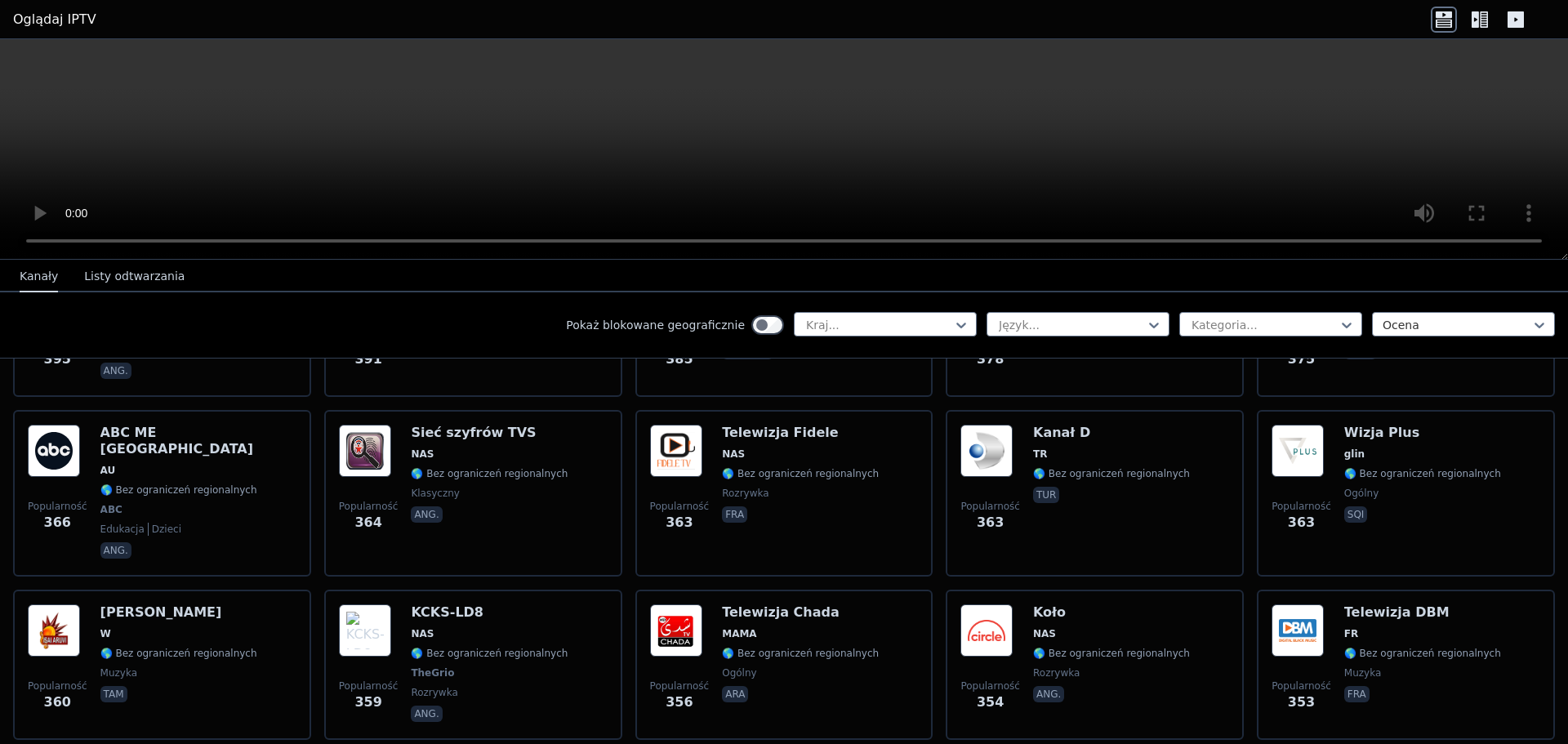
scroll to position [7972, 0]
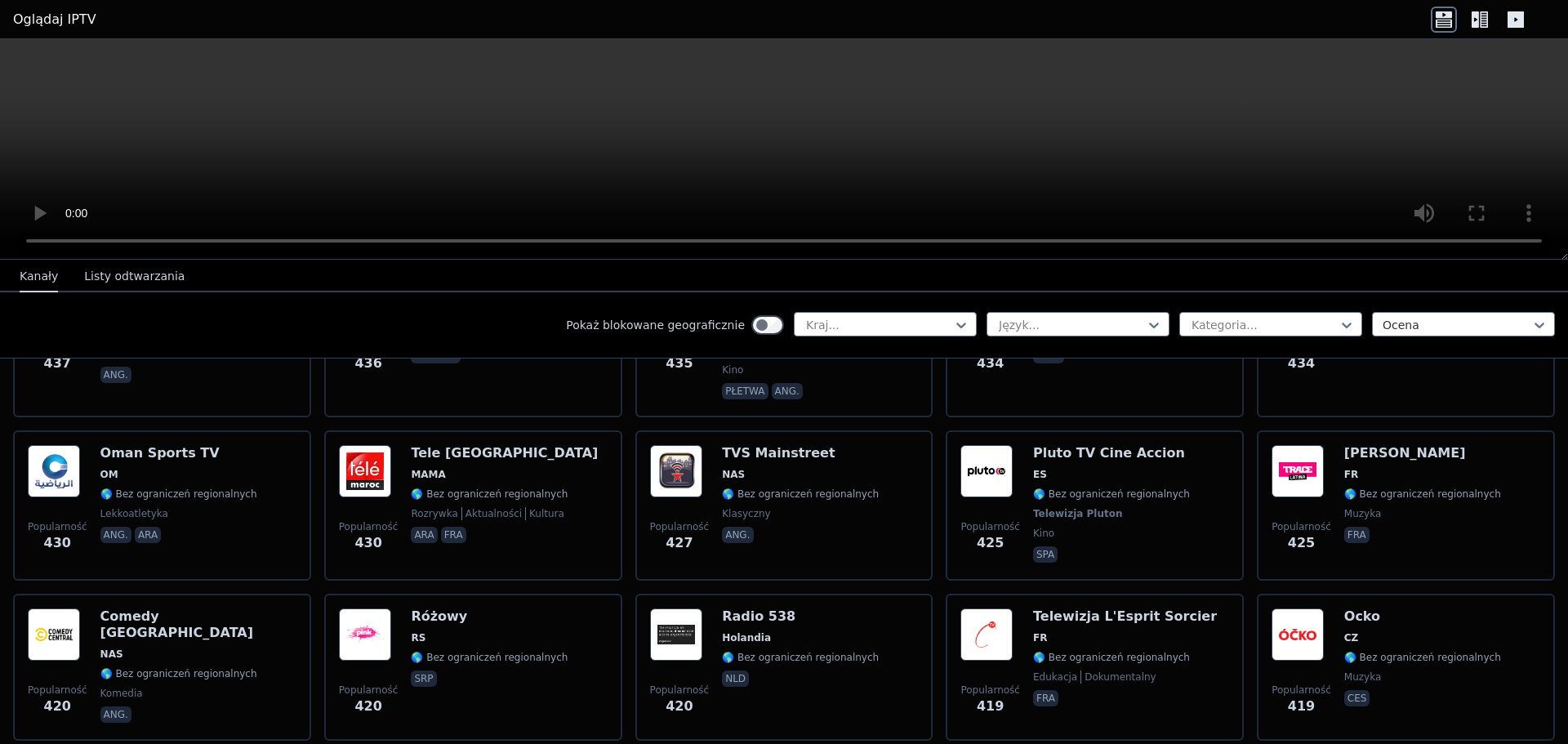
scroll to position [6829, 0]
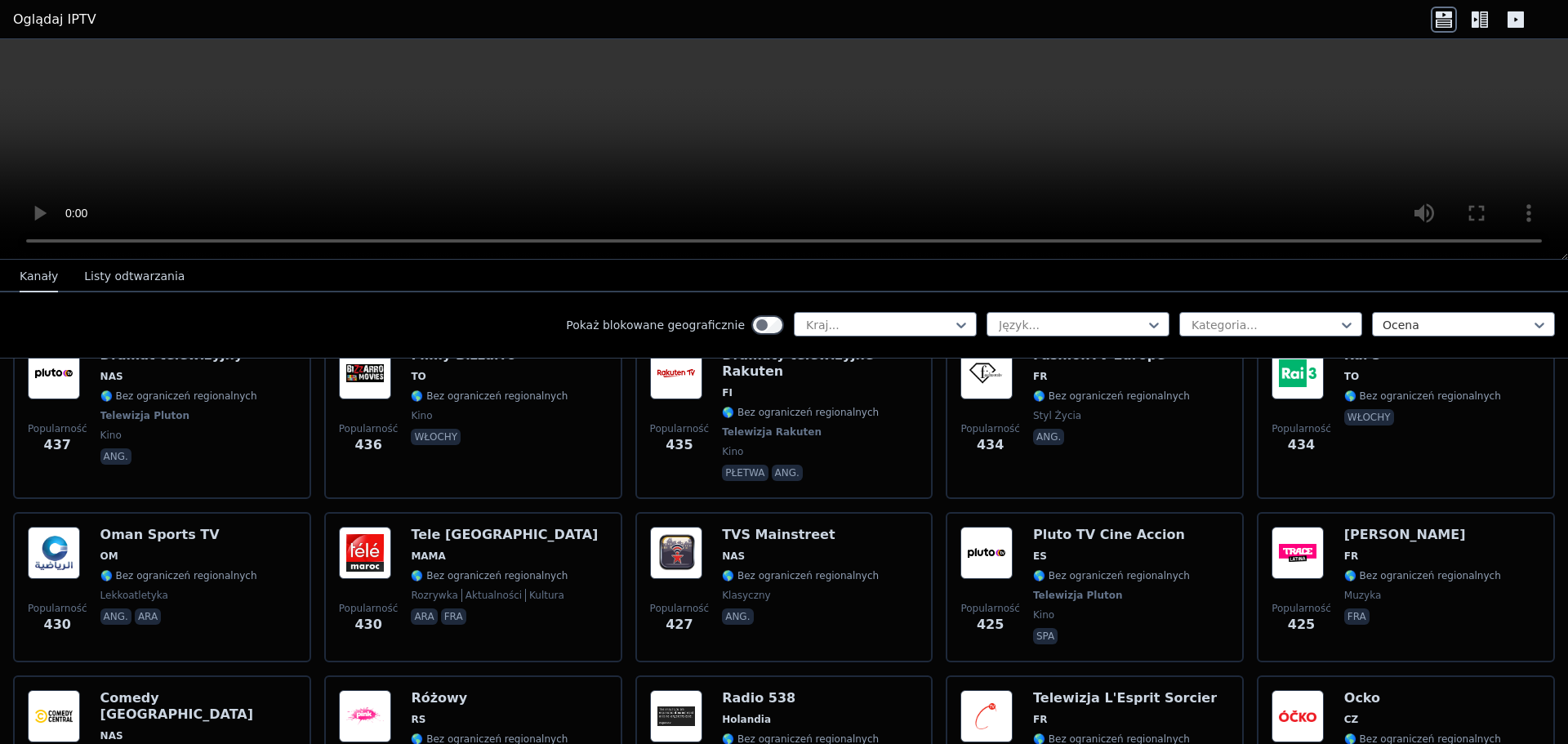
click at [116, 279] on font "Listy odtwarzania" at bounding box center [134, 276] width 100 height 13
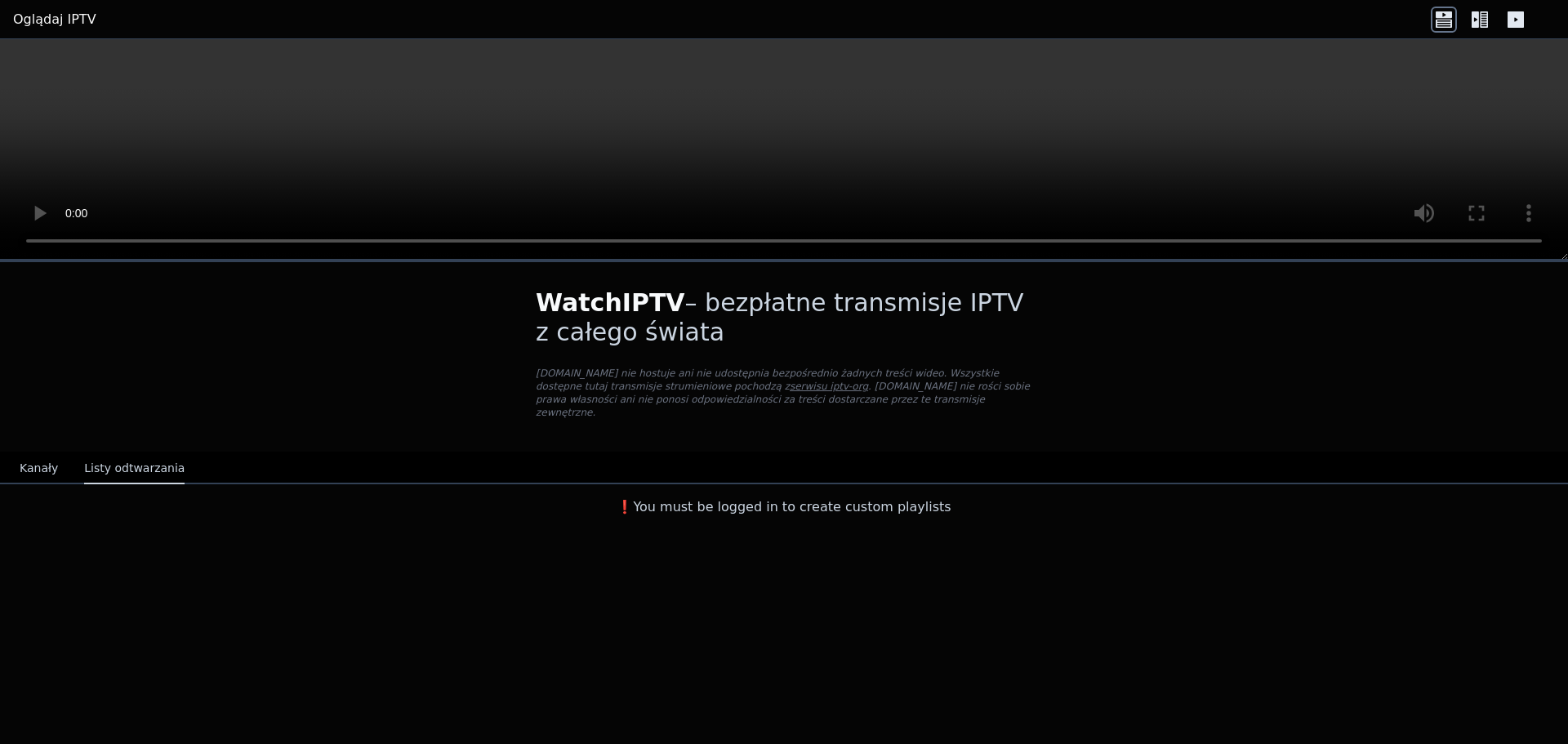
scroll to position [0, 0]
click at [30, 461] on font "Kanały" at bounding box center [39, 467] width 39 height 13
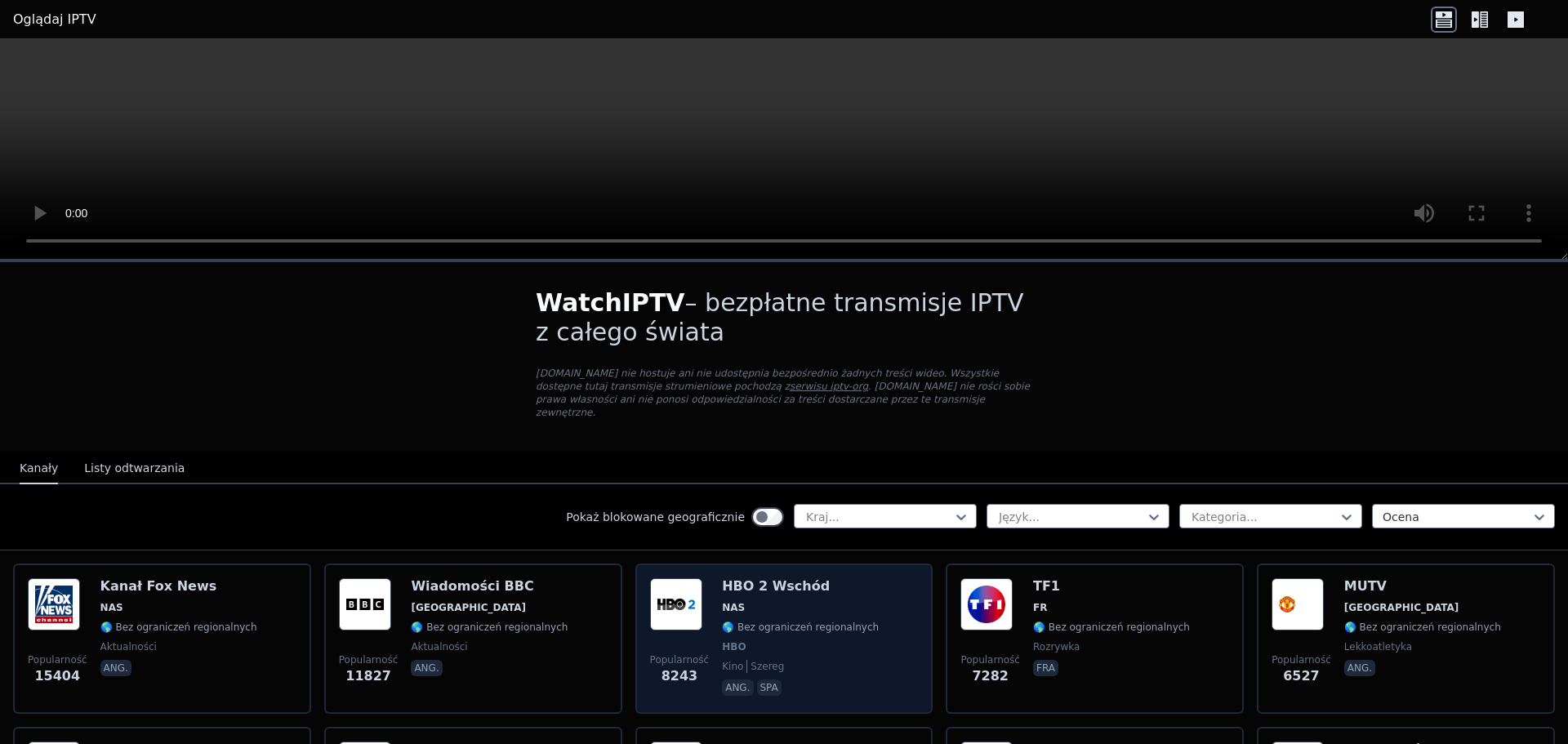
click at [673, 594] on img at bounding box center [676, 604] width 53 height 53
click at [882, 658] on div "Popularność 8243 HBO 2 Wschód NAS 🌎 Bez ograniczeń regionalnych HBO kino szereg…" at bounding box center [784, 639] width 269 height 121
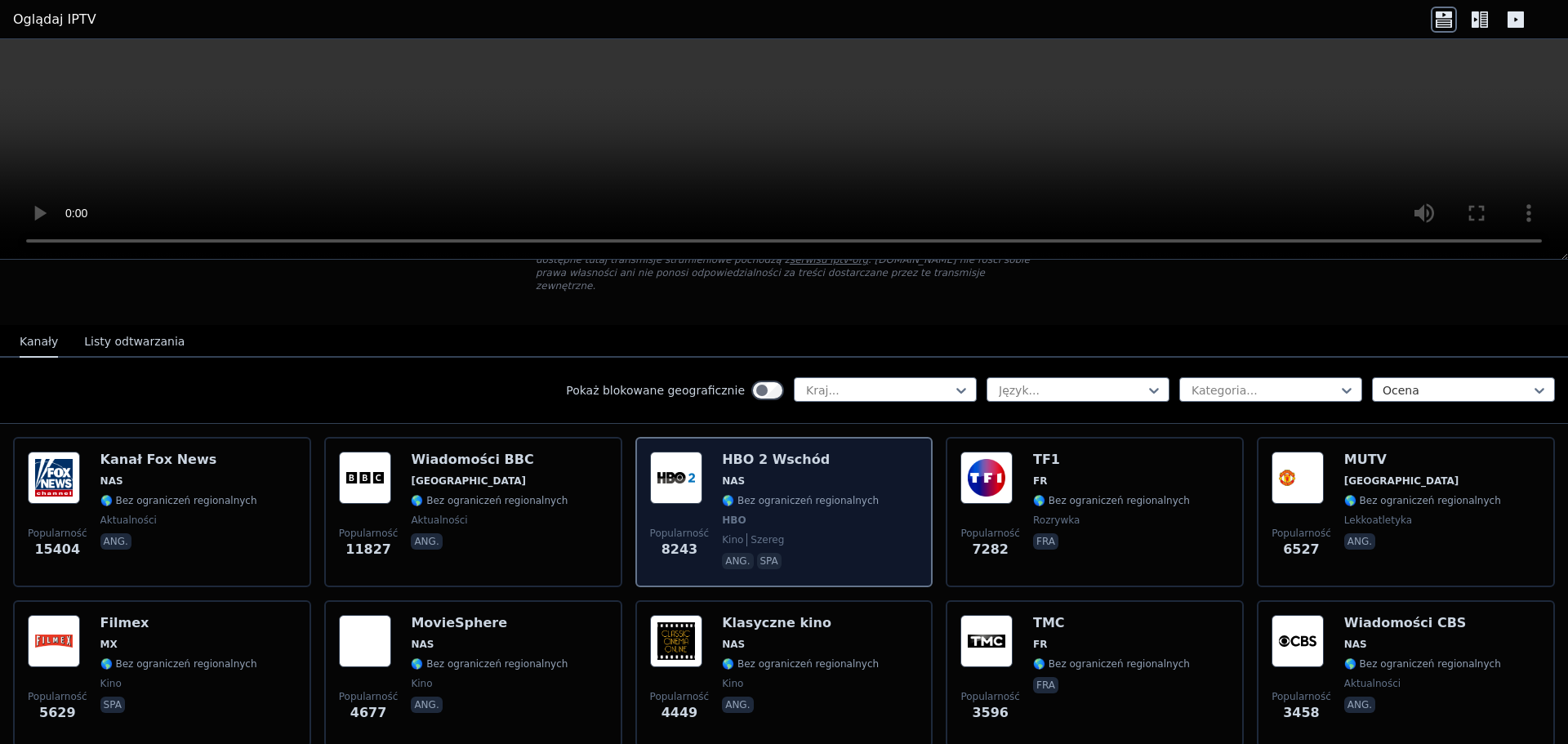
scroll to position [164, 0]
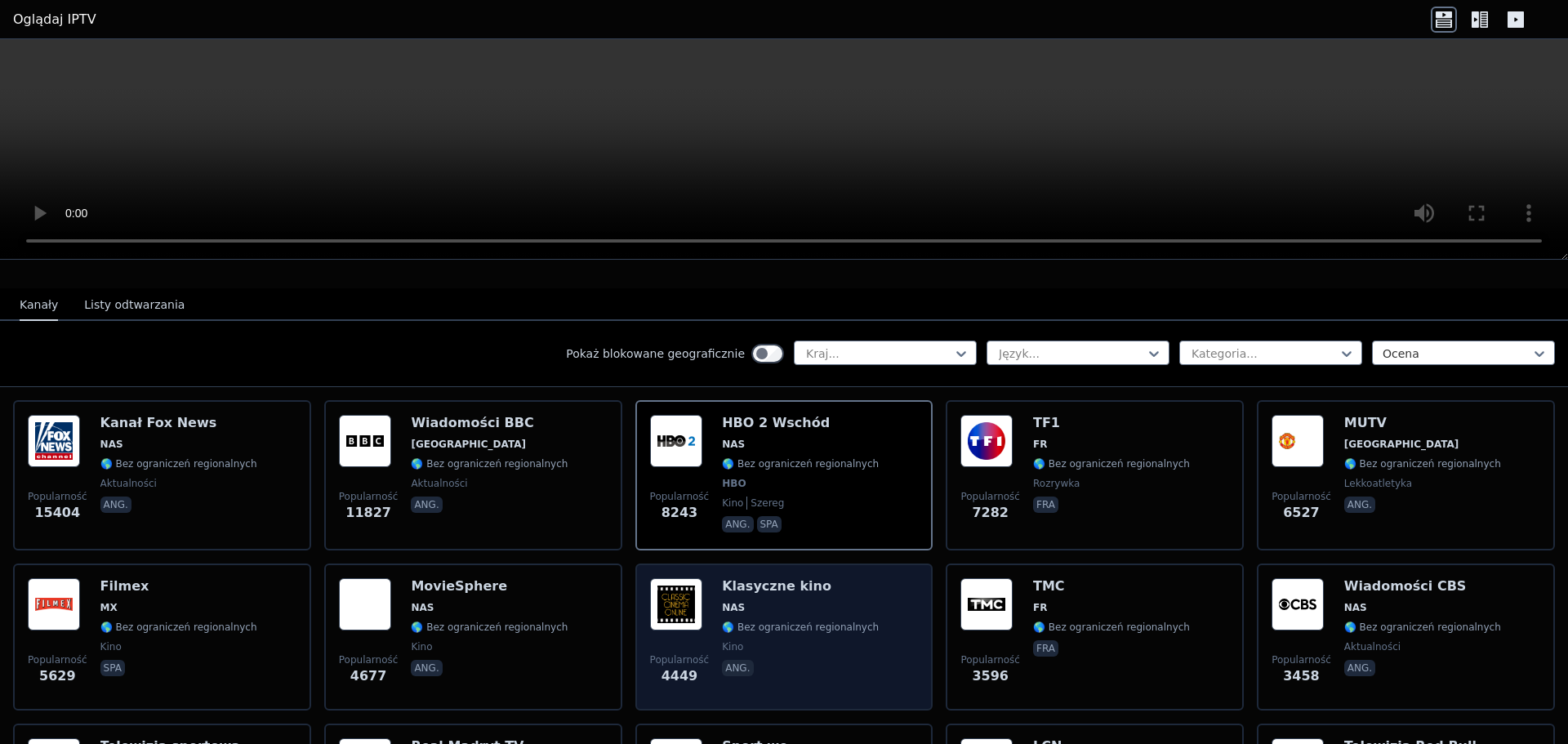
click at [721, 601] on font "NAS" at bounding box center [732, 607] width 23 height 12
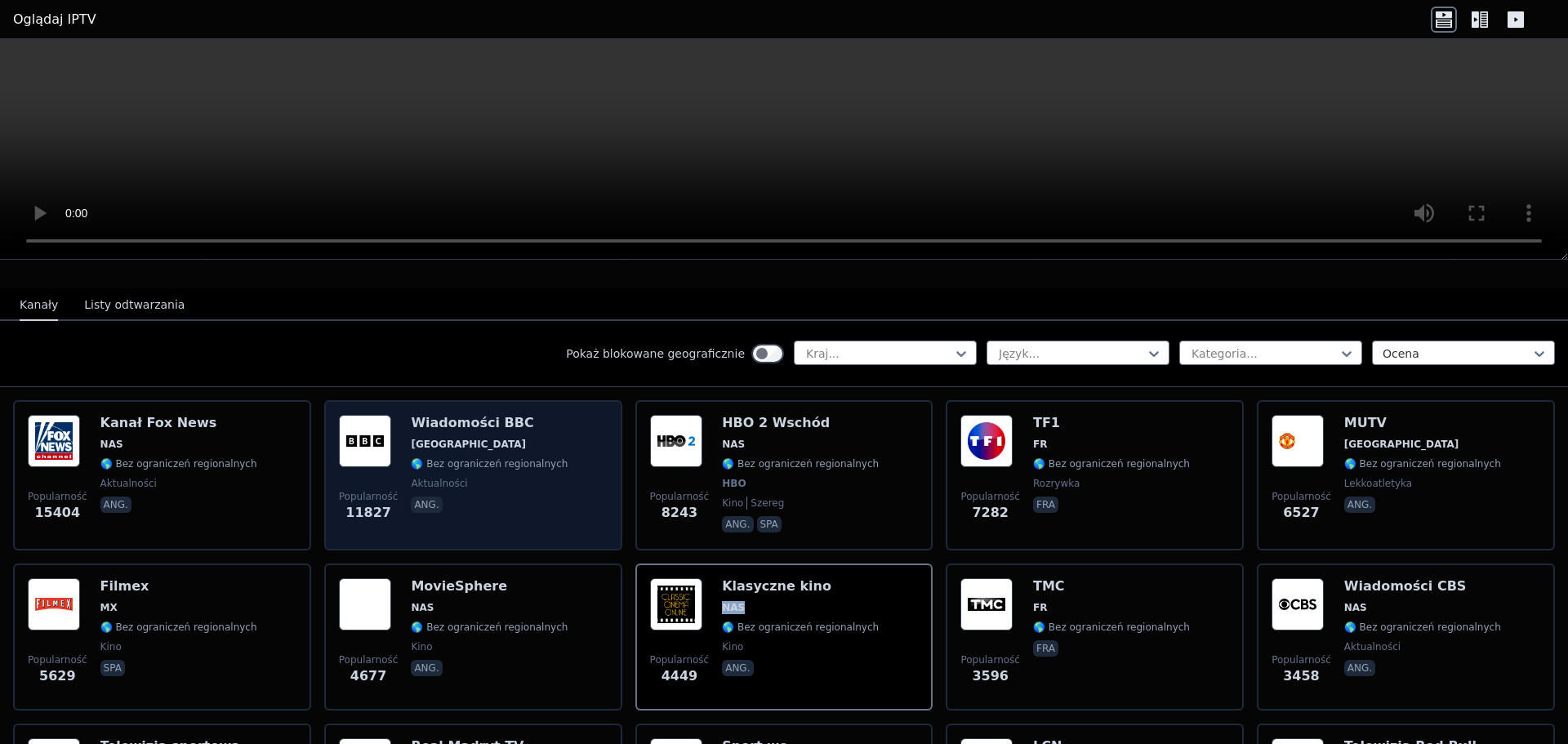
scroll to position [0, 0]
